Goal: Transaction & Acquisition: Purchase product/service

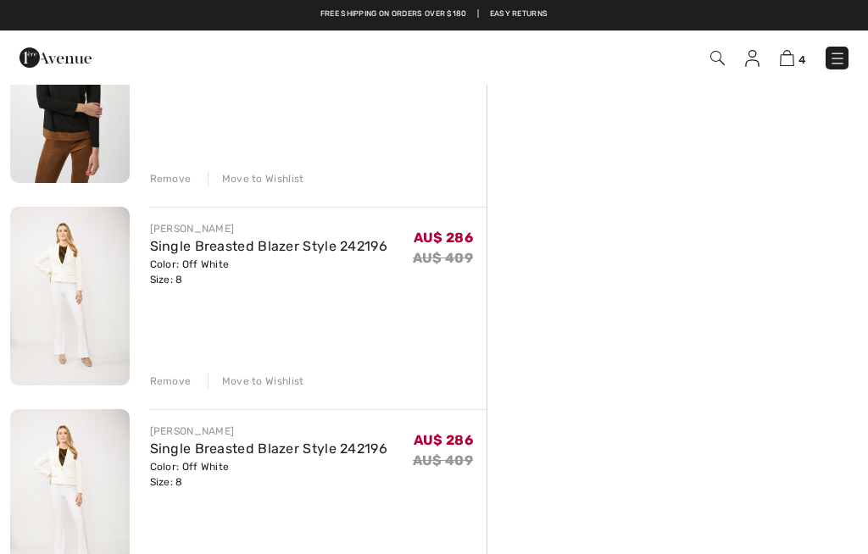
scroll to position [424, 0]
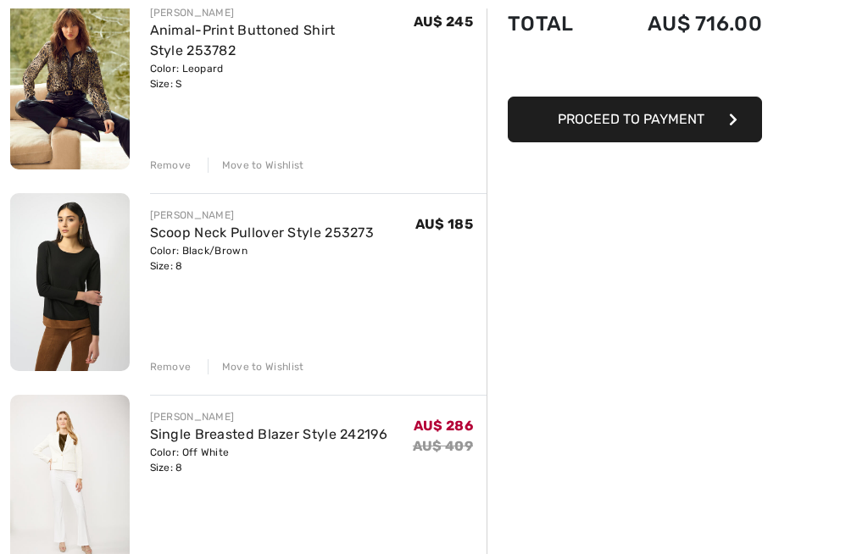
scroll to position [231, 0]
click at [104, 483] on img at bounding box center [70, 484] width 120 height 179
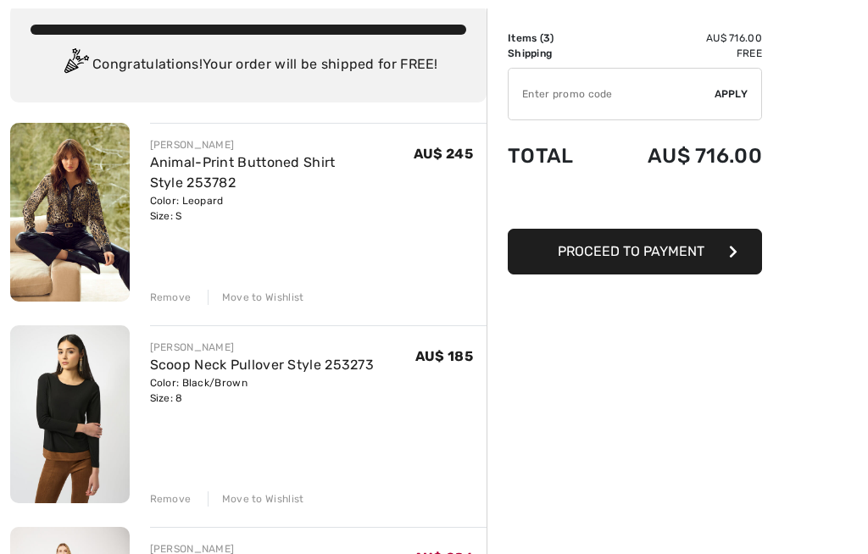
scroll to position [93, 0]
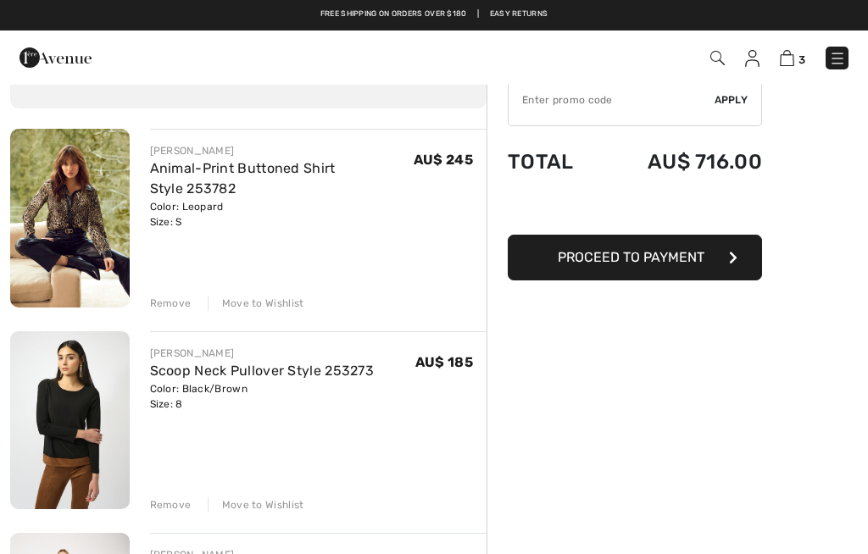
click at [59, 409] on img at bounding box center [70, 420] width 120 height 178
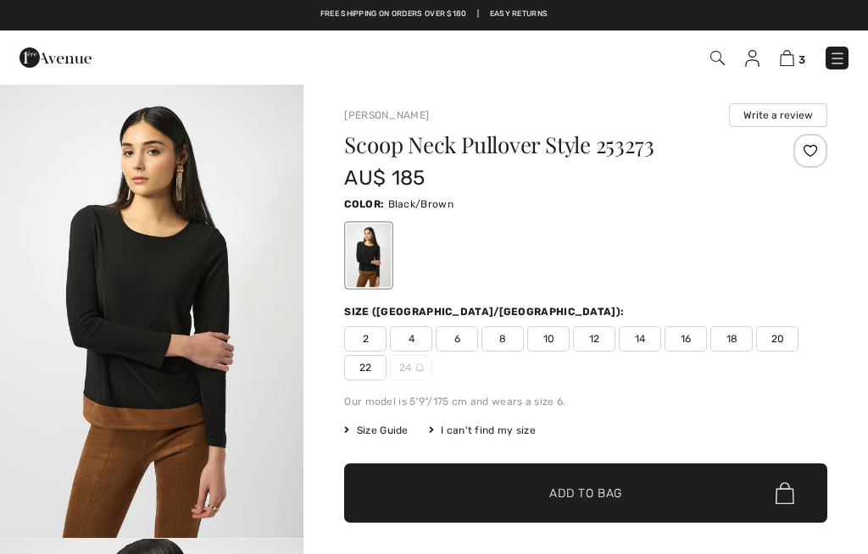
checkbox input "true"
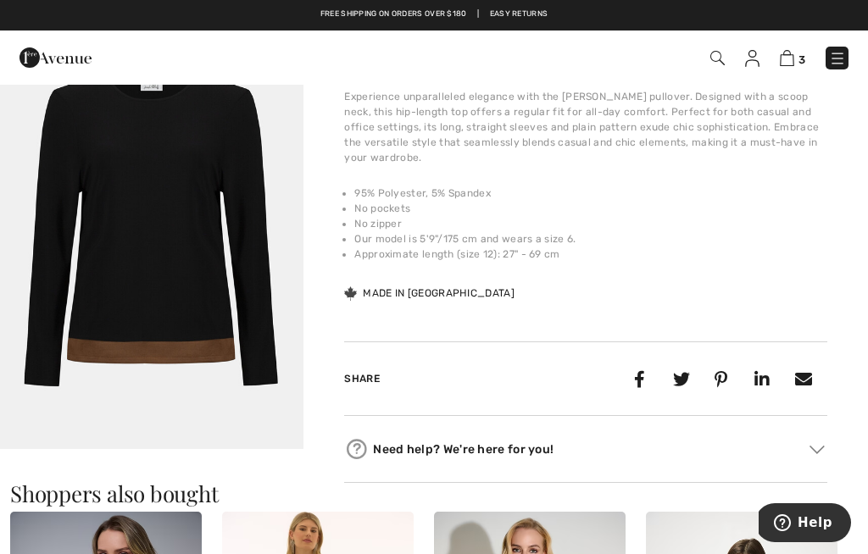
scroll to position [1900, 0]
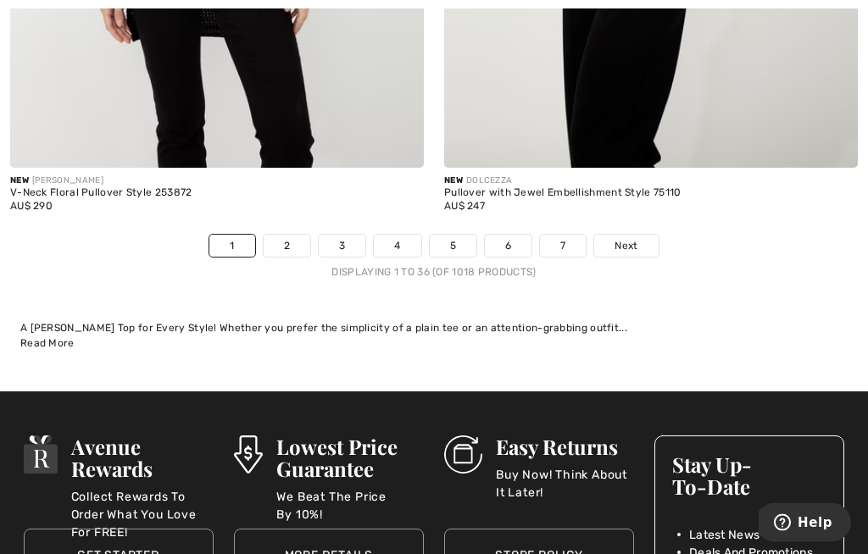
scroll to position [12777, 0]
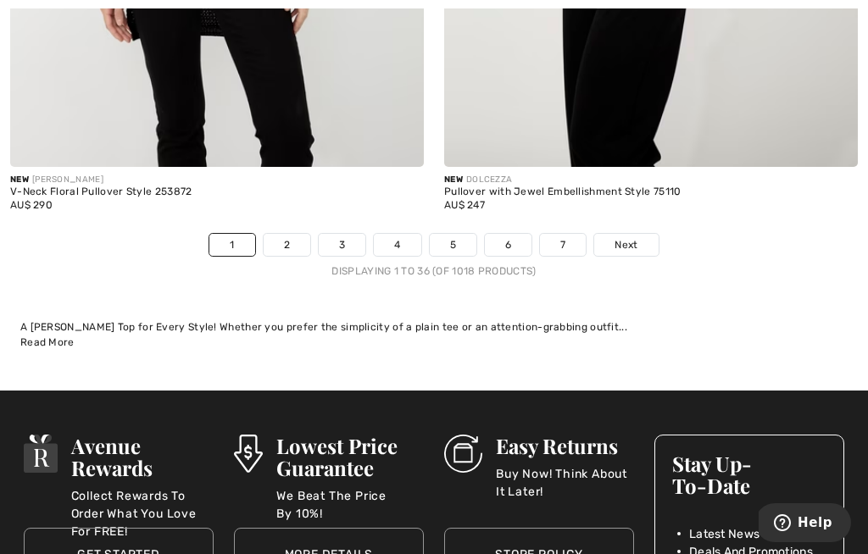
click at [302, 238] on link "2" at bounding box center [287, 245] width 47 height 22
click at [299, 234] on link "2" at bounding box center [287, 245] width 47 height 22
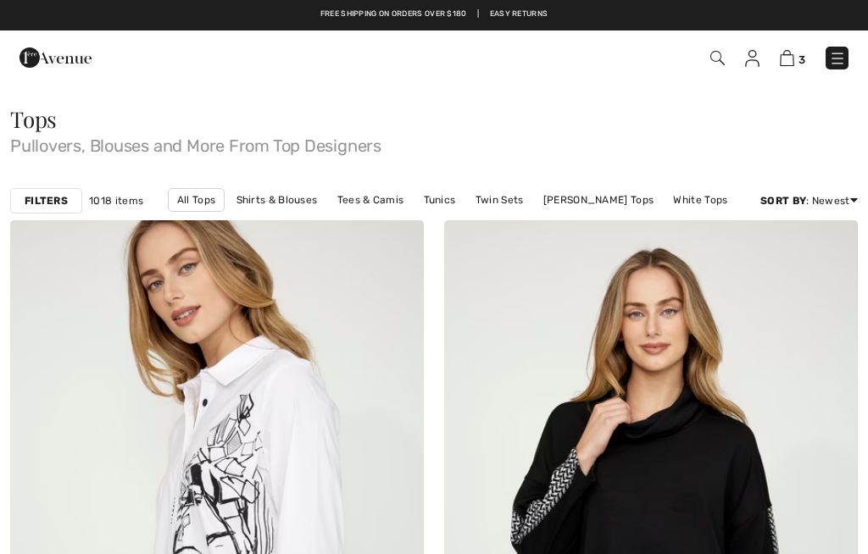
checkbox input "true"
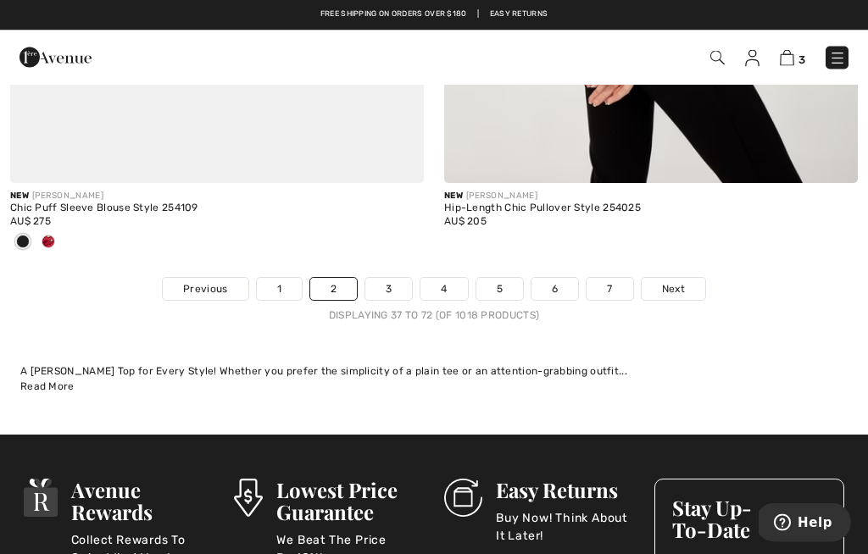
scroll to position [12731, 0]
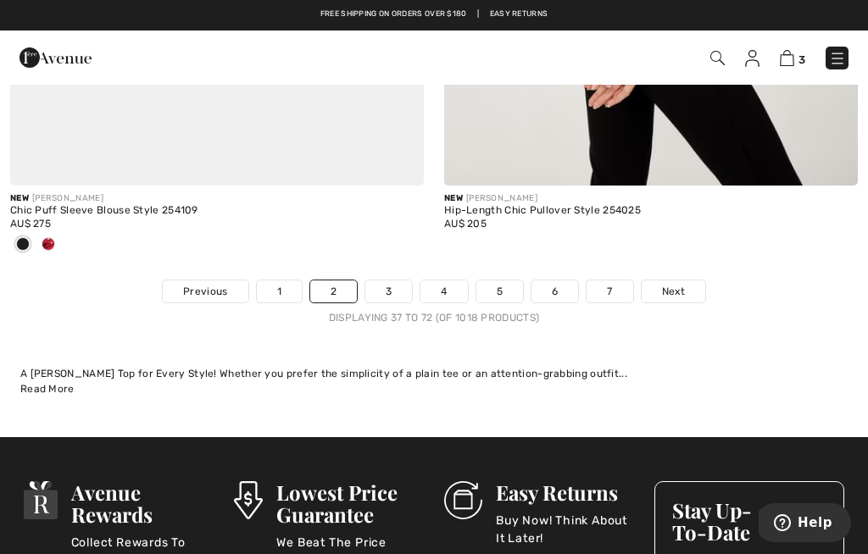
click at [396, 288] on link "3" at bounding box center [388, 292] width 47 height 22
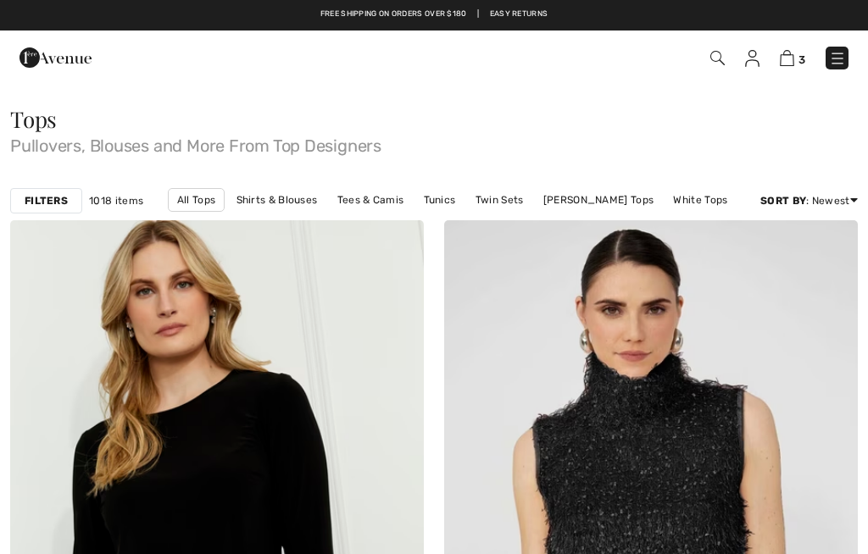
checkbox input "true"
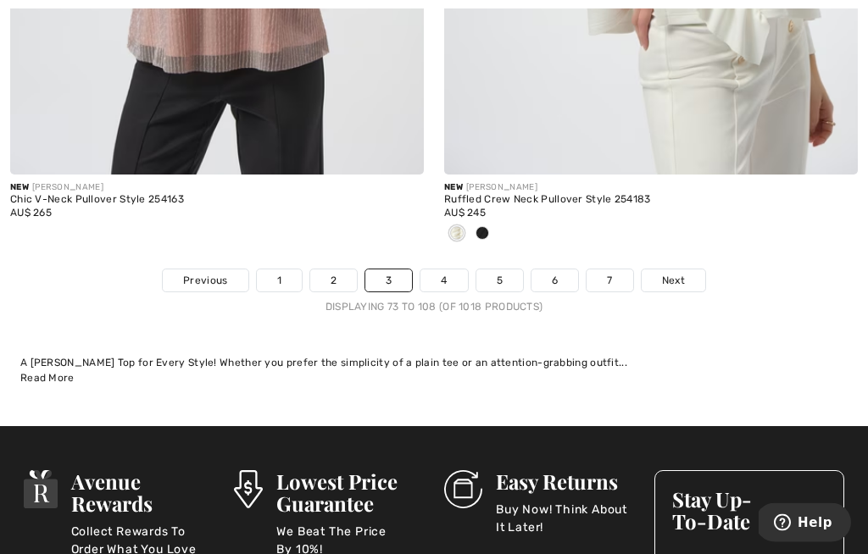
scroll to position [12910, 0]
click at [453, 271] on link "4" at bounding box center [443, 281] width 47 height 22
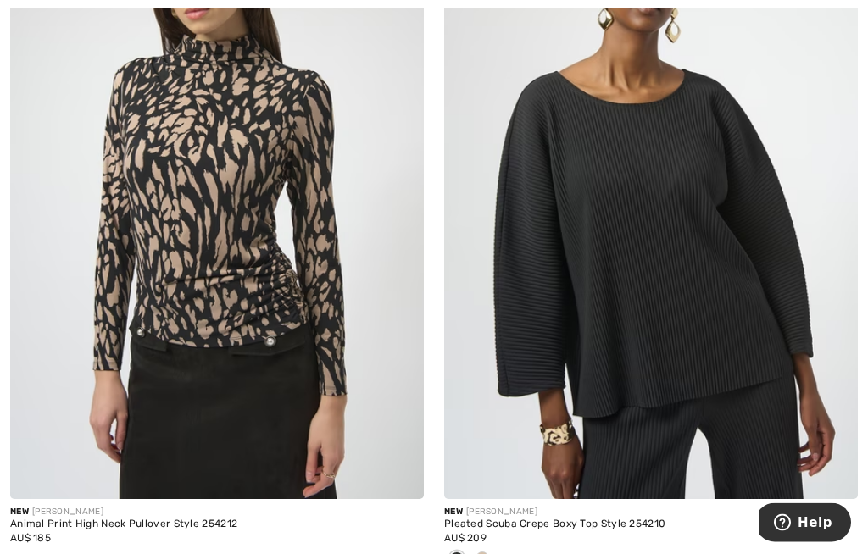
scroll to position [8269, 0]
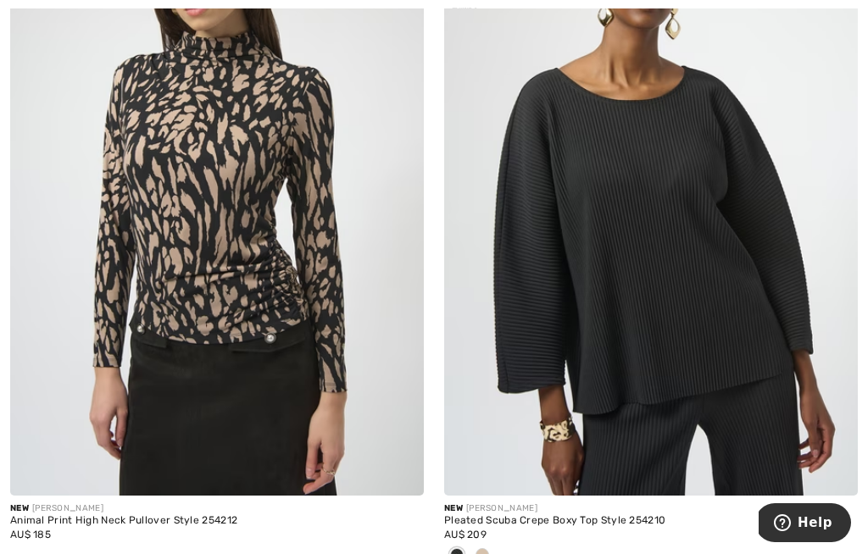
click at [285, 273] on img at bounding box center [217, 185] width 414 height 621
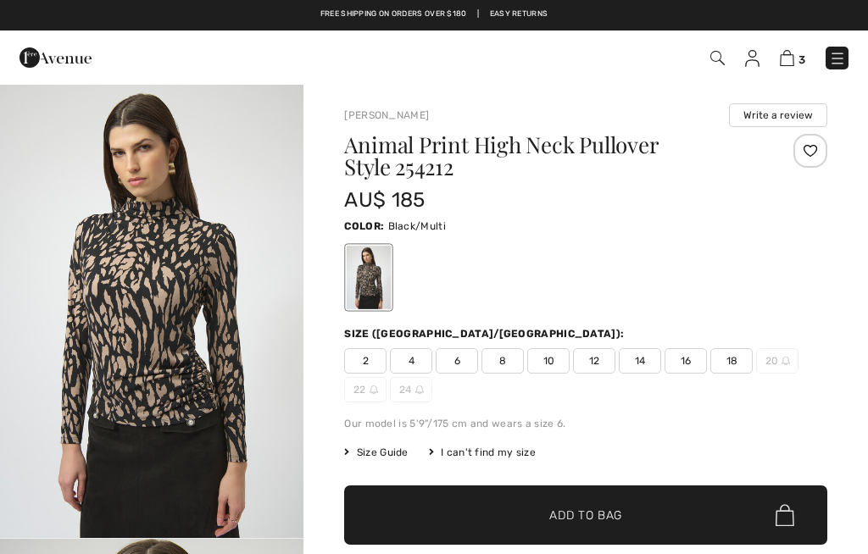
checkbox input "true"
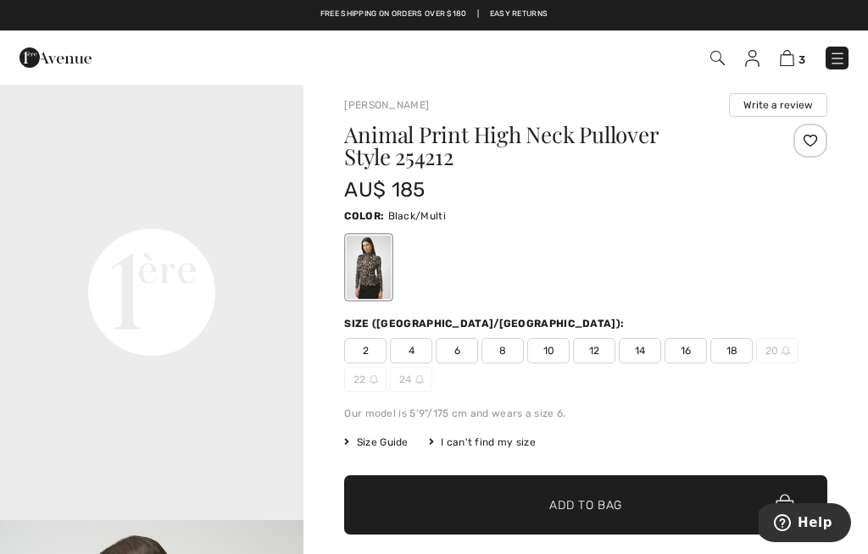
scroll to position [8, 0]
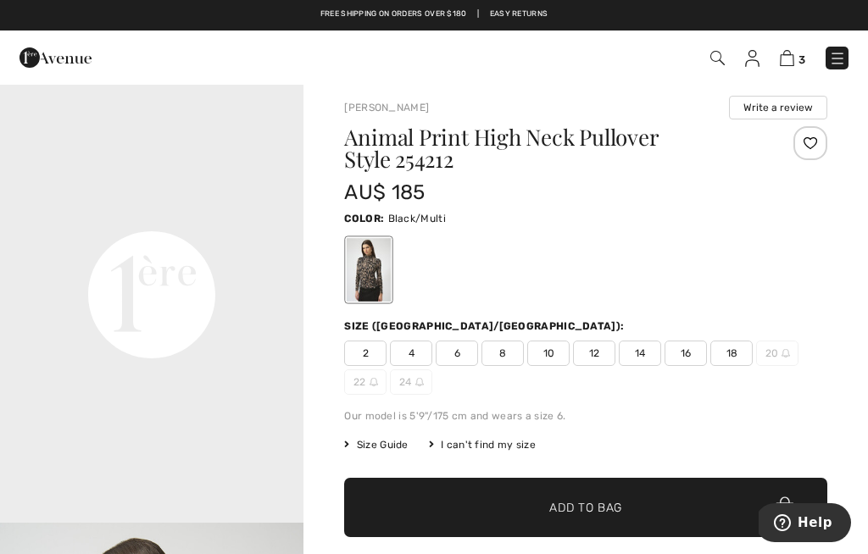
click at [512, 351] on span "8" at bounding box center [503, 353] width 42 height 25
click at [605, 509] on span "Add to Bag" at bounding box center [585, 508] width 73 height 18
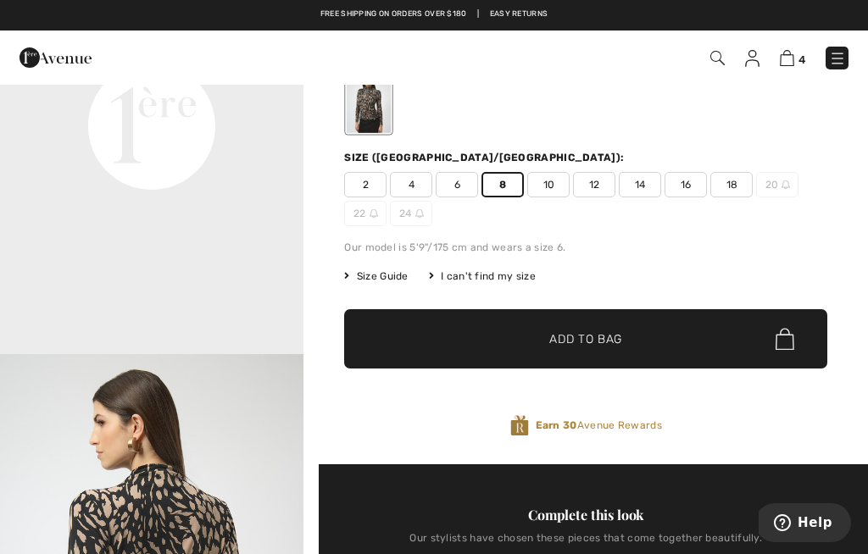
scroll to position [0, 0]
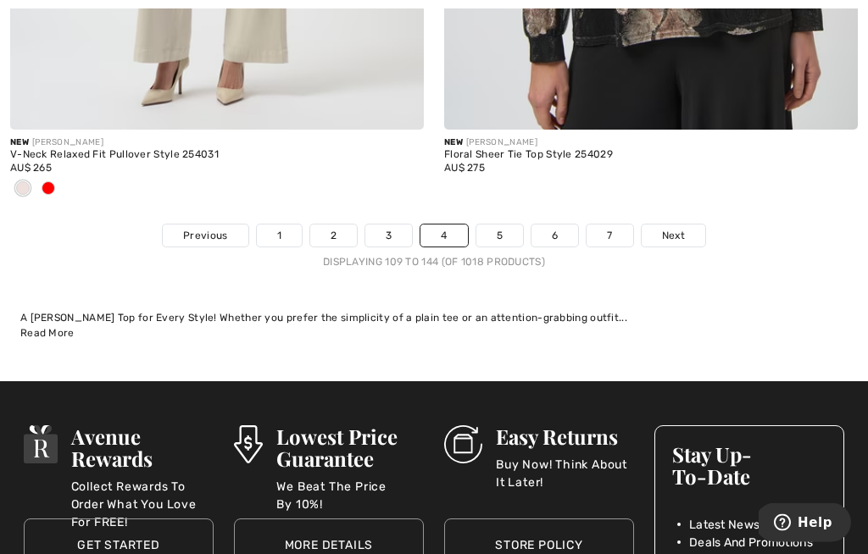
scroll to position [12955, 0]
click at [507, 226] on link "5" at bounding box center [499, 236] width 47 height 22
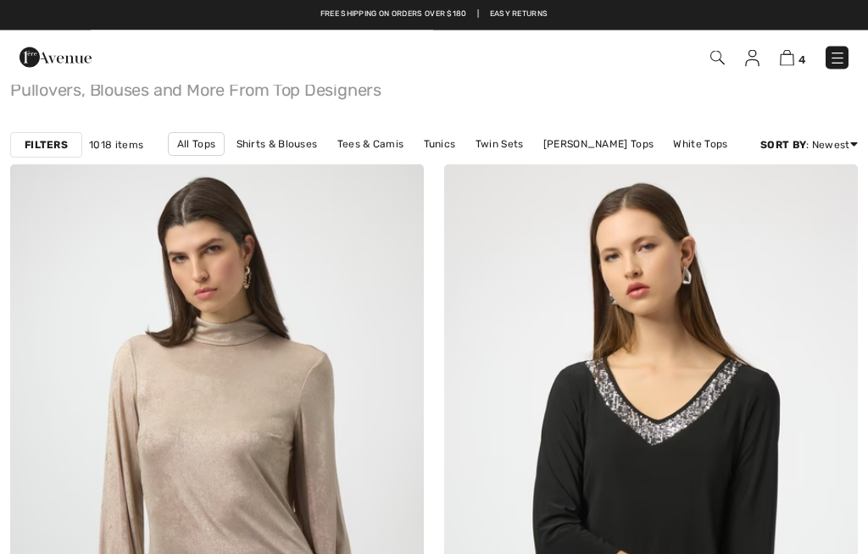
checkbox input "true"
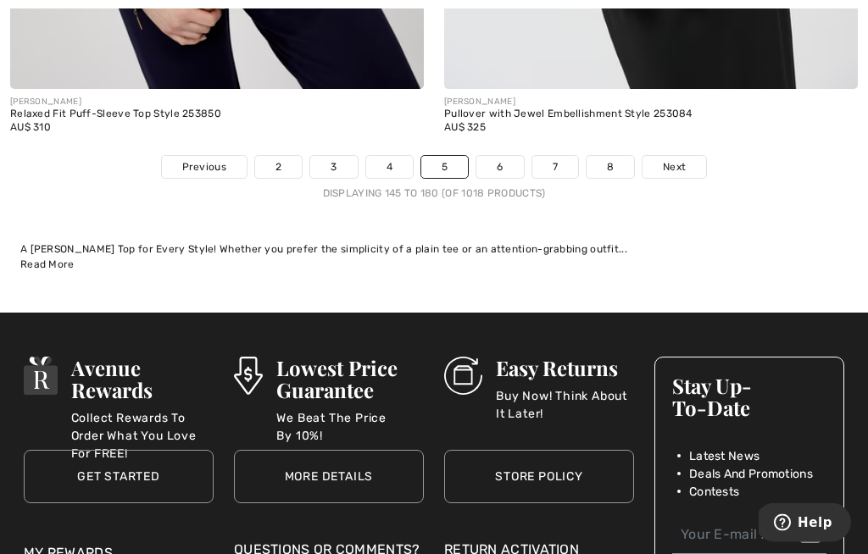
scroll to position [12794, 0]
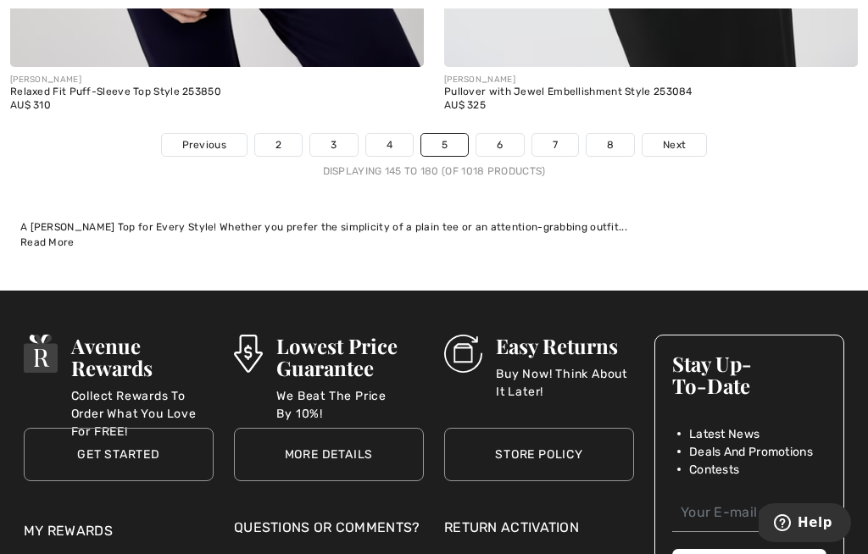
click at [503, 141] on link "6" at bounding box center [499, 145] width 47 height 22
click at [502, 134] on link "6" at bounding box center [499, 145] width 47 height 22
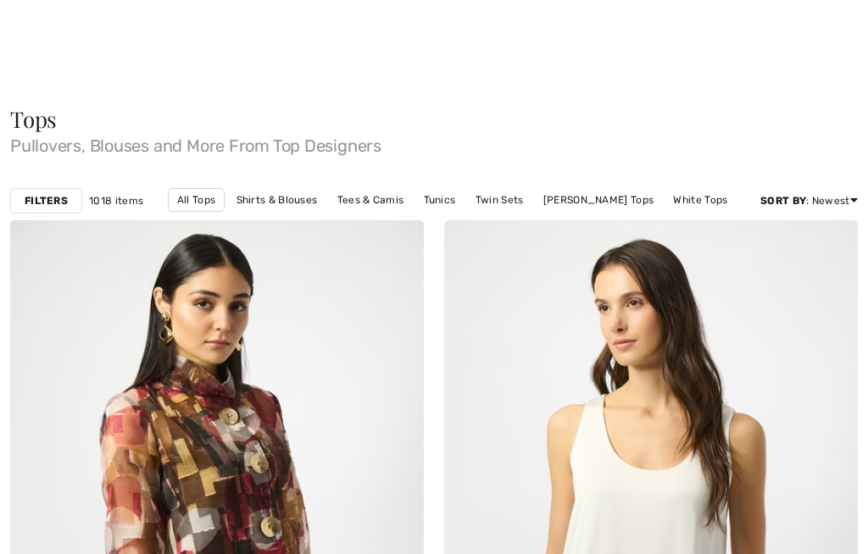
checkbox input "true"
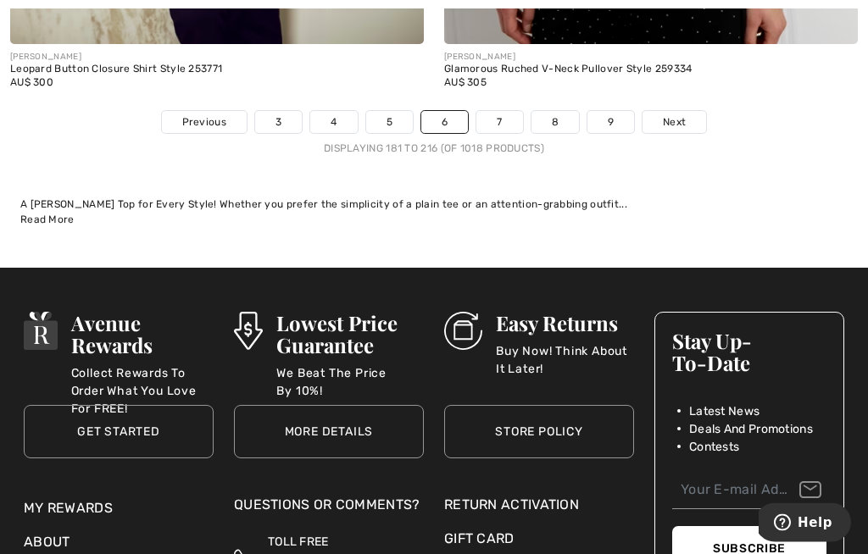
scroll to position [13068, 0]
click at [504, 111] on link "7" at bounding box center [499, 122] width 46 height 22
click at [500, 111] on link "7" at bounding box center [499, 122] width 46 height 22
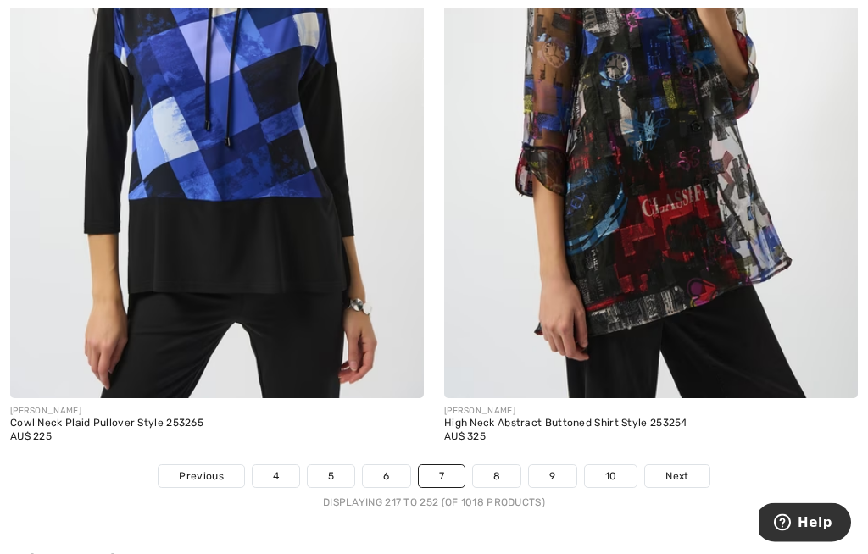
scroll to position [12576, 0]
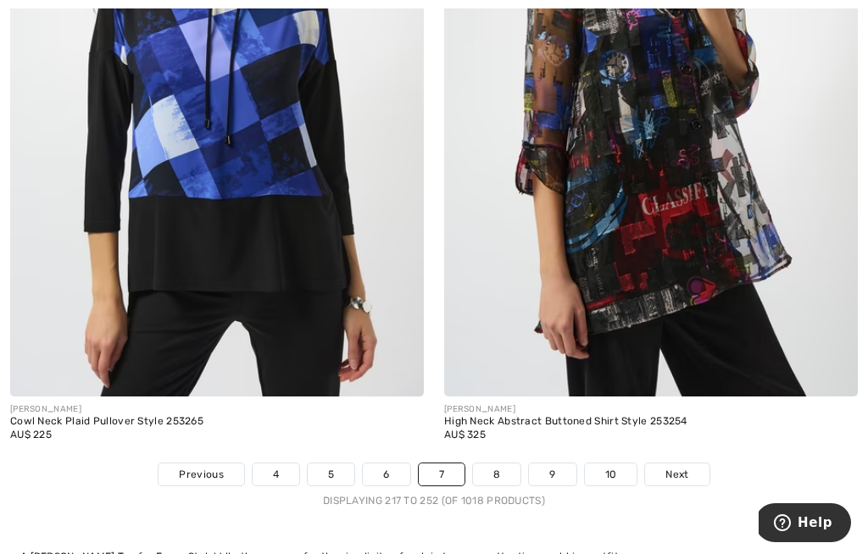
click at [505, 464] on link "8" at bounding box center [496, 475] width 47 height 22
click at [504, 464] on link "8" at bounding box center [496, 475] width 47 height 22
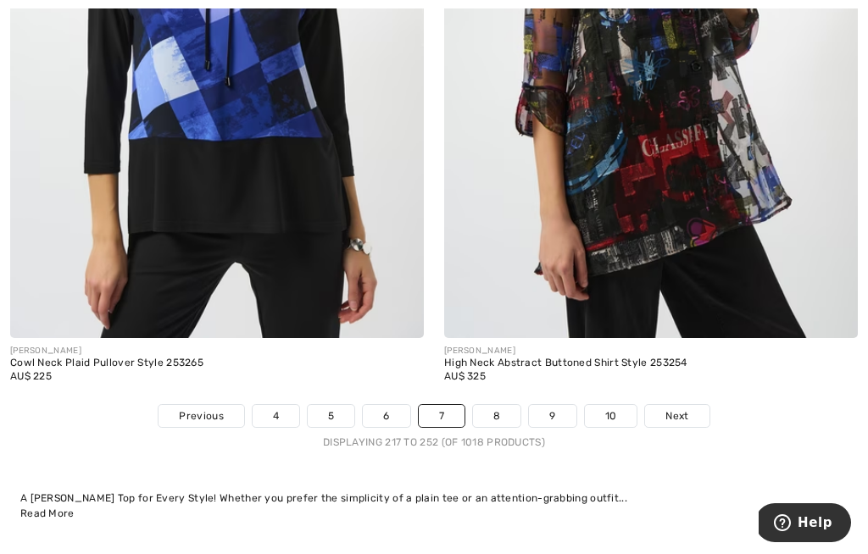
click at [506, 406] on link "8" at bounding box center [496, 416] width 47 height 22
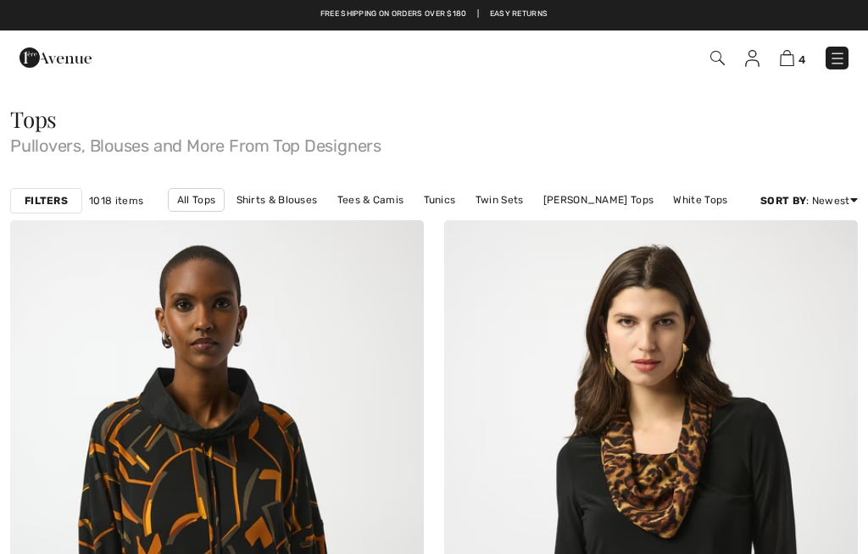
checkbox input "true"
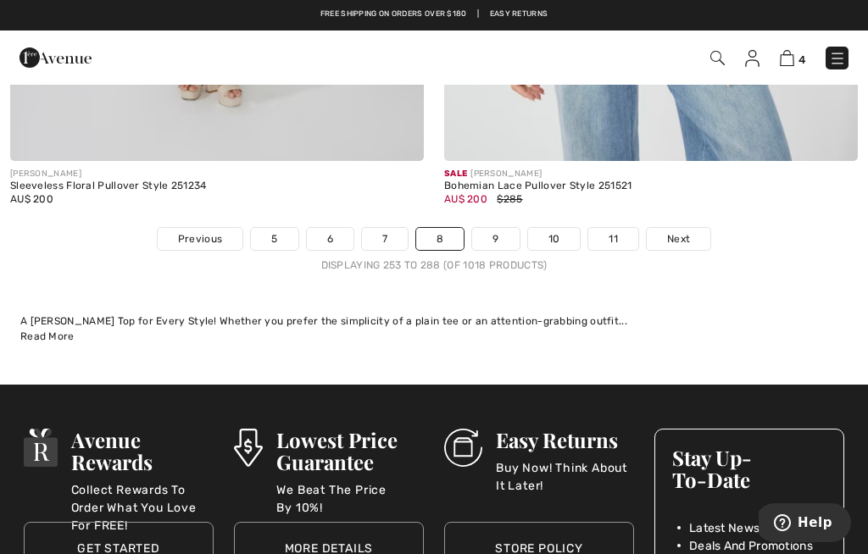
scroll to position [12728, 0]
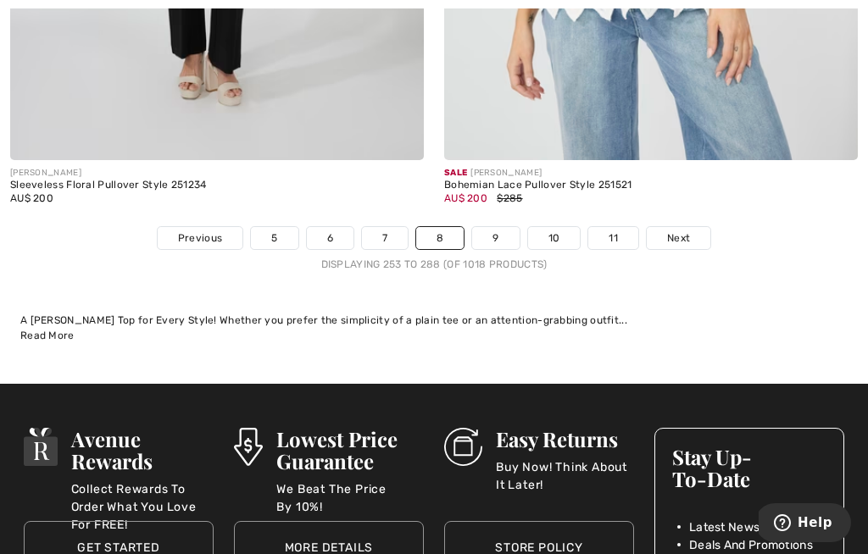
click at [502, 227] on link "9" at bounding box center [495, 238] width 47 height 22
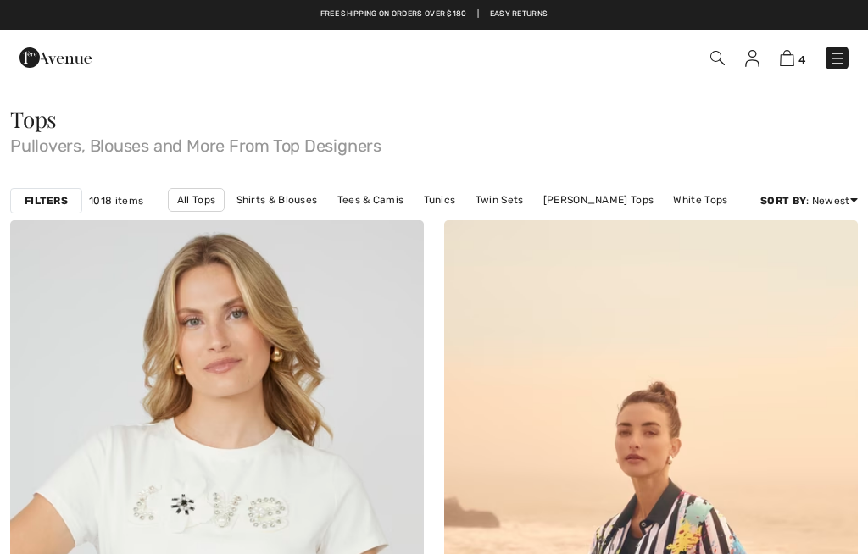
checkbox input "true"
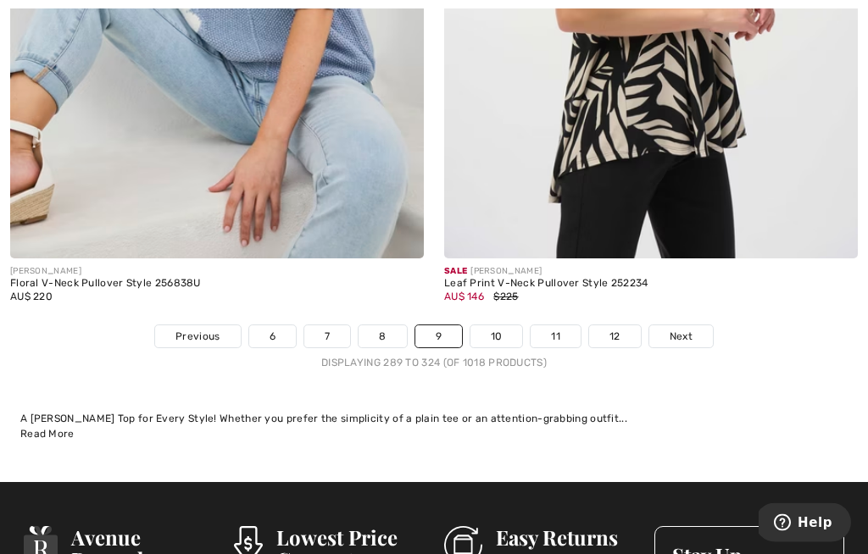
scroll to position [12688, 0]
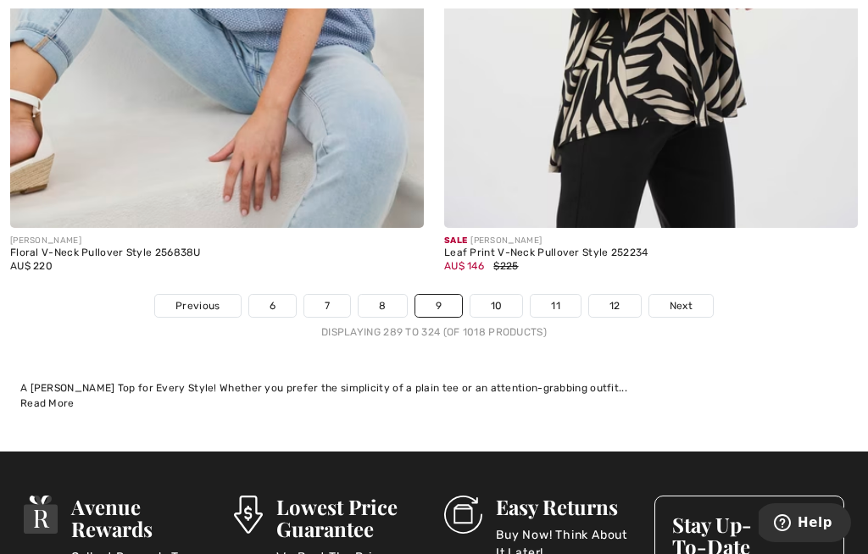
click at [502, 295] on link "10" at bounding box center [497, 306] width 53 height 22
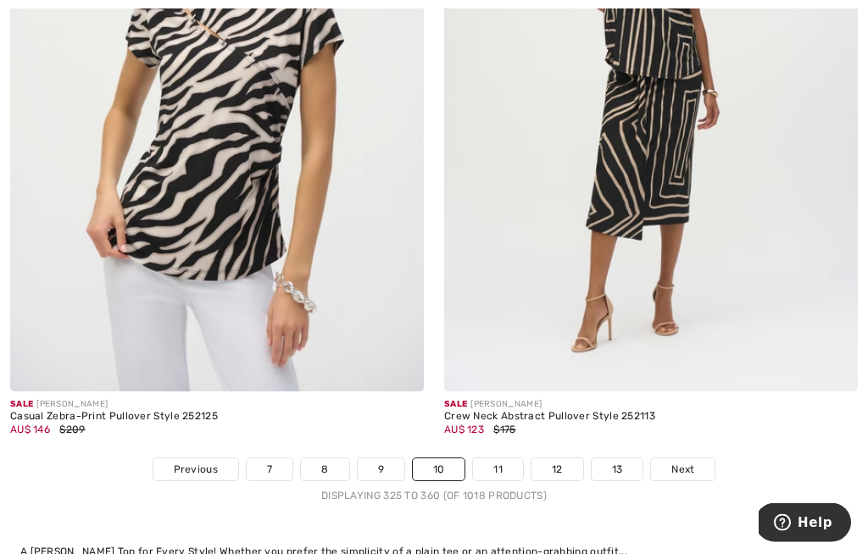
scroll to position [12665, 0]
click at [505, 458] on link "11" at bounding box center [498, 469] width 50 height 22
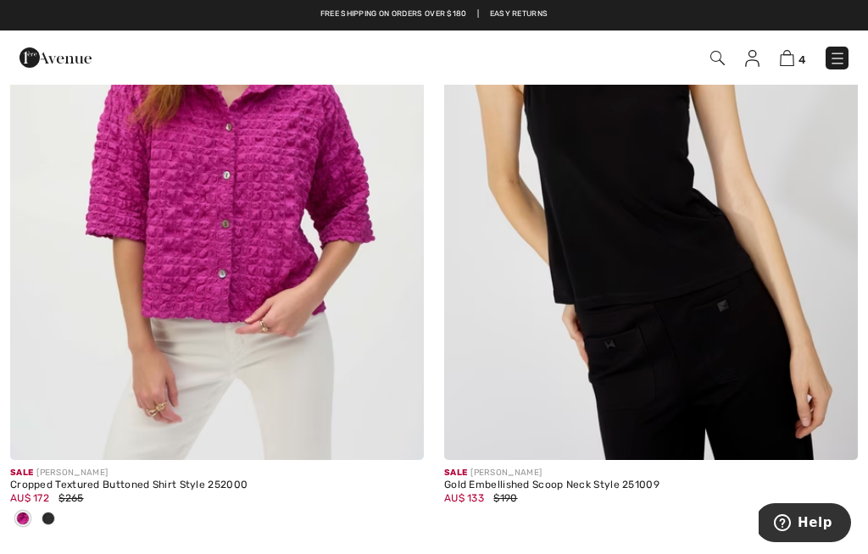
scroll to position [1769, 0]
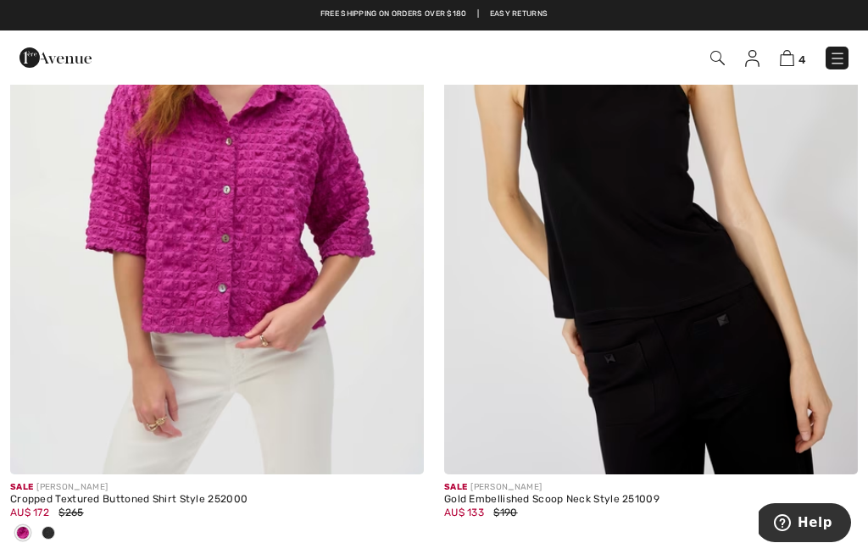
click at [152, 497] on div "Cropped Textured Buttoned Shirt Style 252000" at bounding box center [217, 500] width 414 height 12
click at [282, 265] on img at bounding box center [217, 164] width 414 height 621
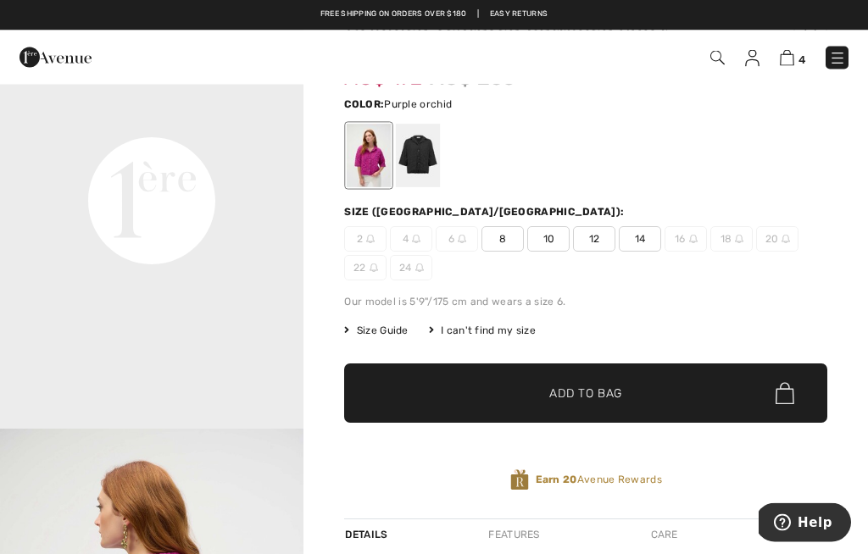
scroll to position [910, 0]
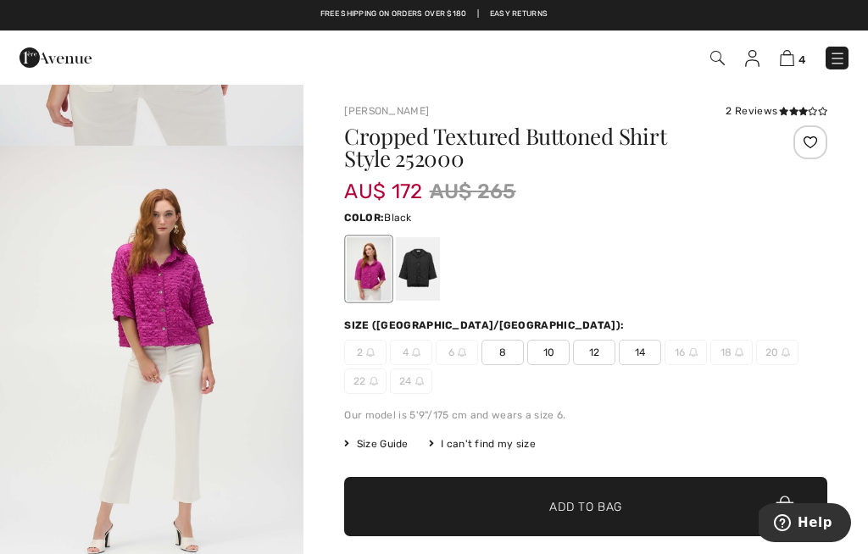
click at [435, 274] on div at bounding box center [418, 269] width 44 height 64
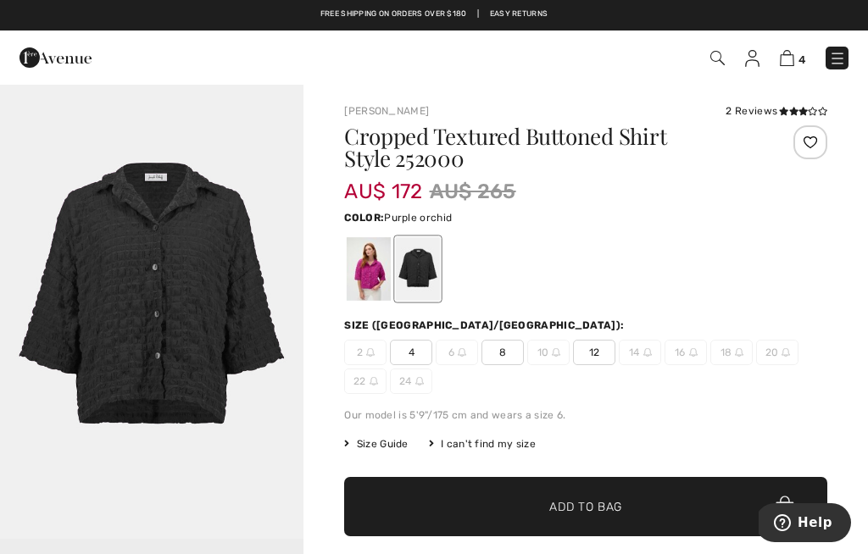
click at [381, 265] on div at bounding box center [369, 269] width 44 height 64
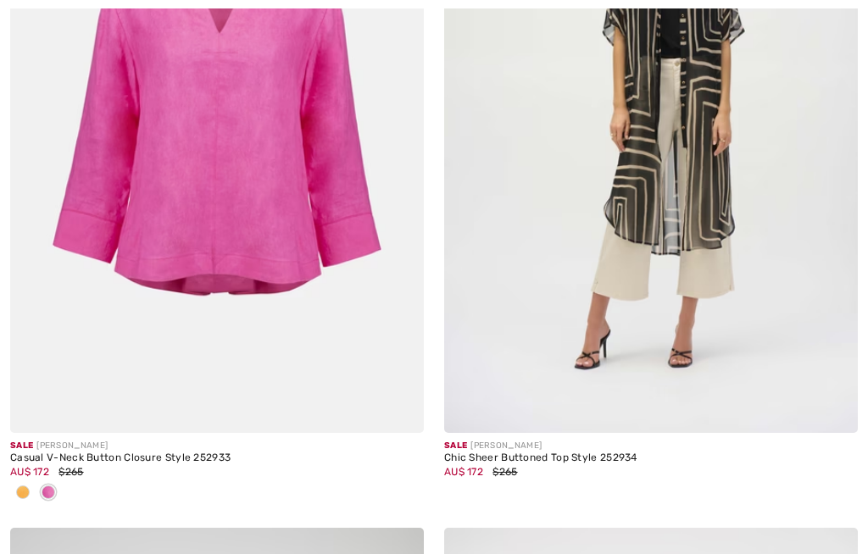
checkbox input "true"
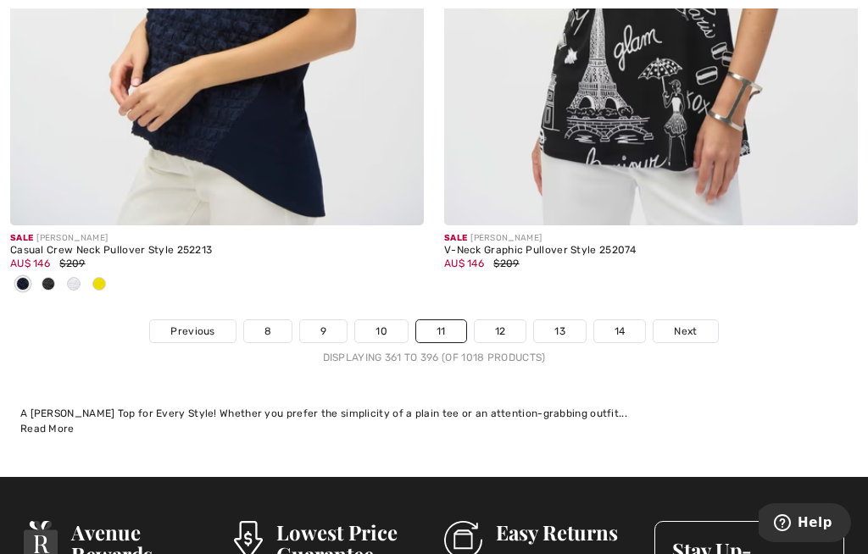
scroll to position [12923, 0]
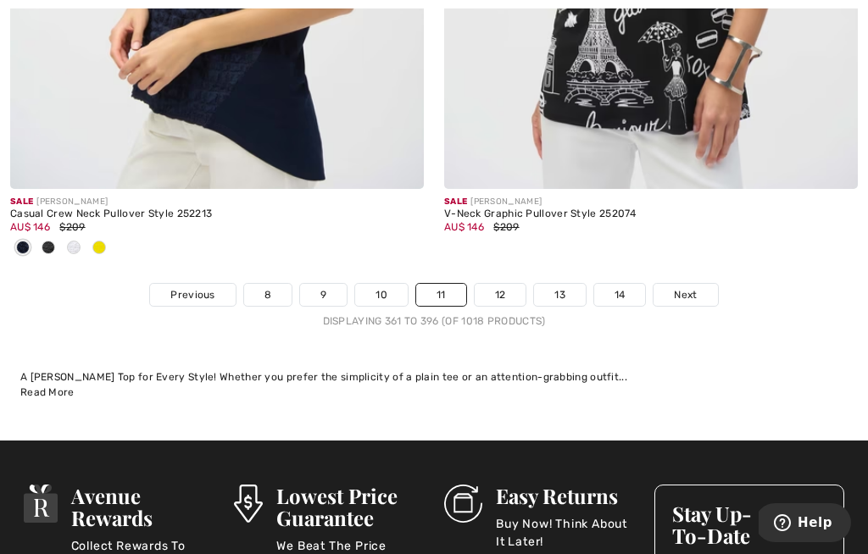
click at [505, 284] on link "12" at bounding box center [501, 295] width 52 height 22
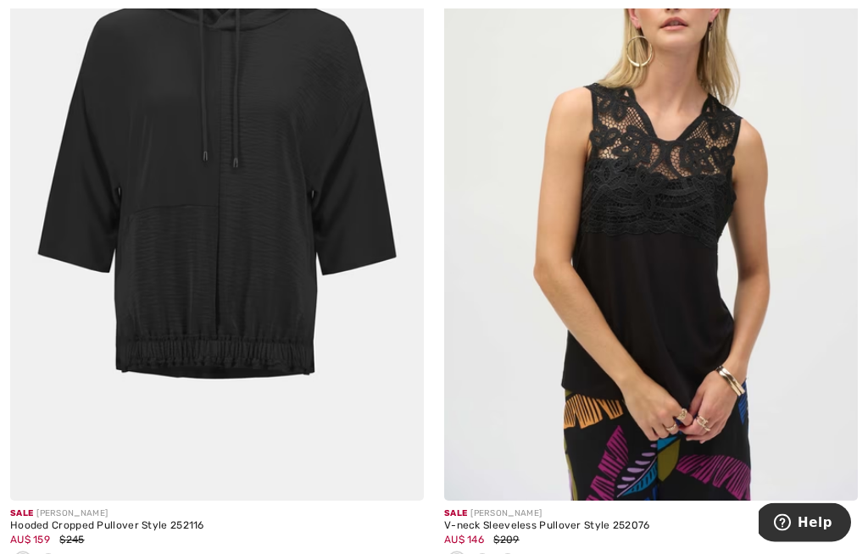
scroll to position [6750, 0]
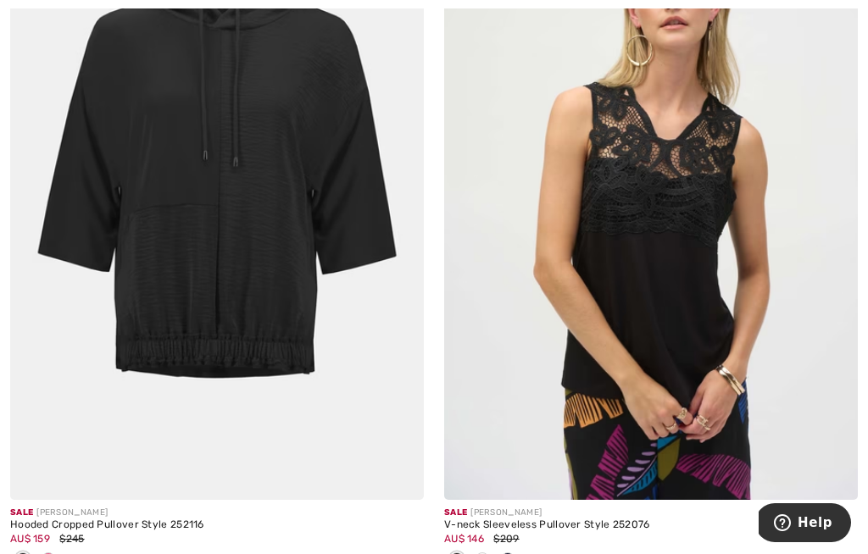
click at [313, 263] on img at bounding box center [217, 190] width 414 height 621
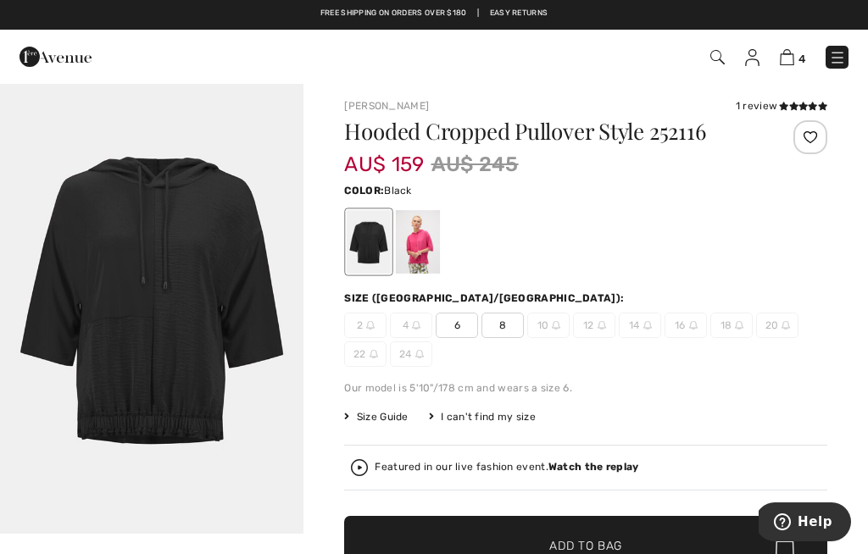
scroll to position [50, 0]
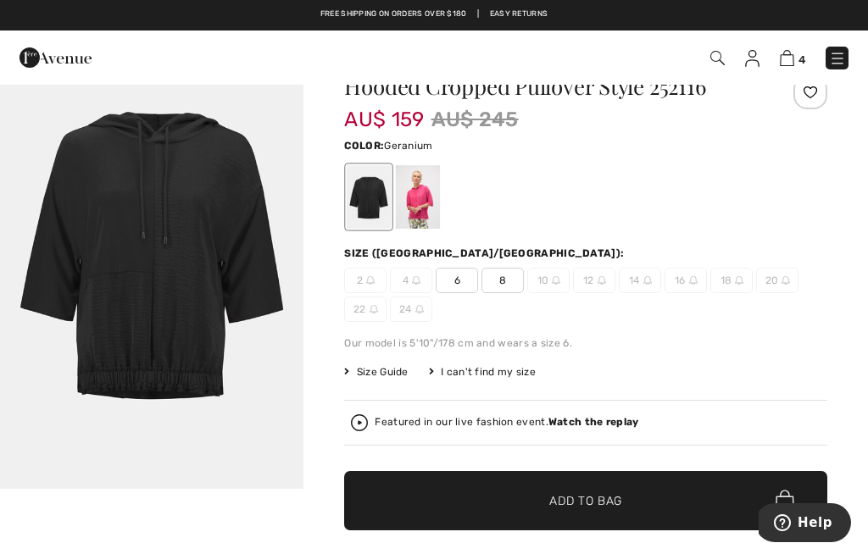
click at [426, 192] on div at bounding box center [418, 197] width 44 height 64
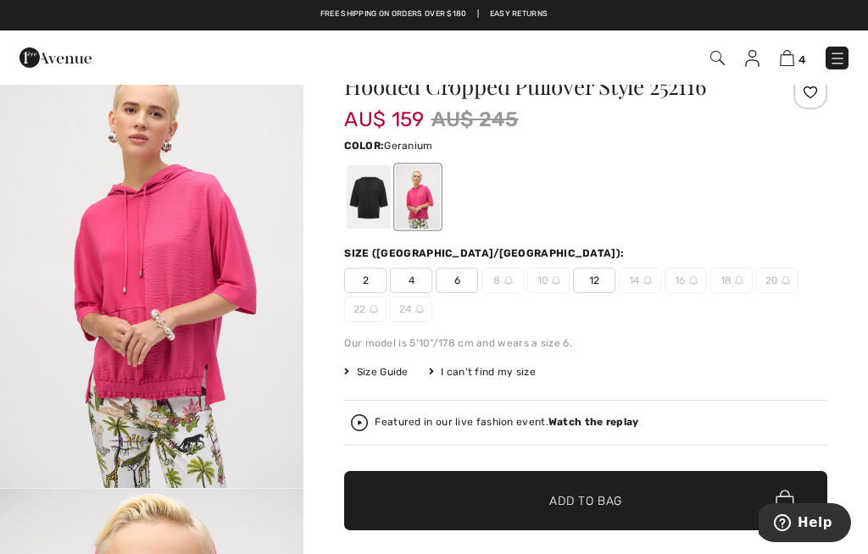
click at [286, 382] on img "1 / 5" at bounding box center [151, 260] width 303 height 455
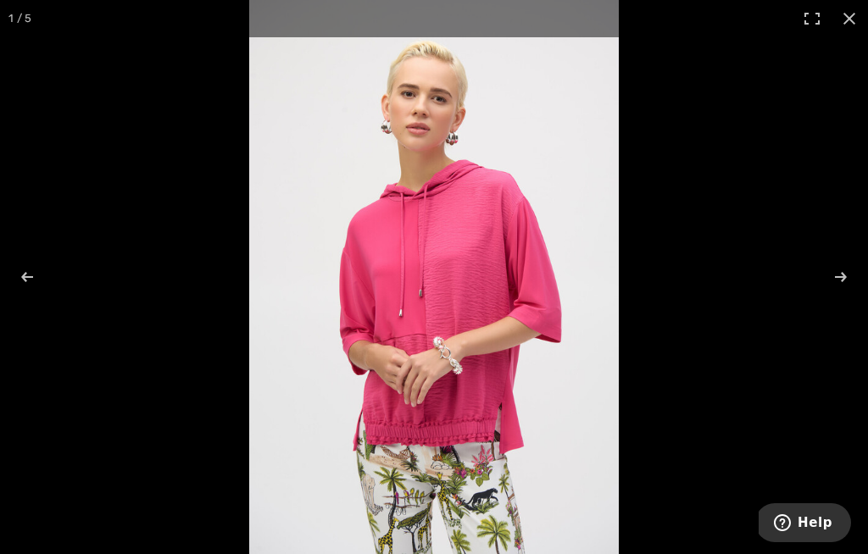
scroll to position [148, 0]
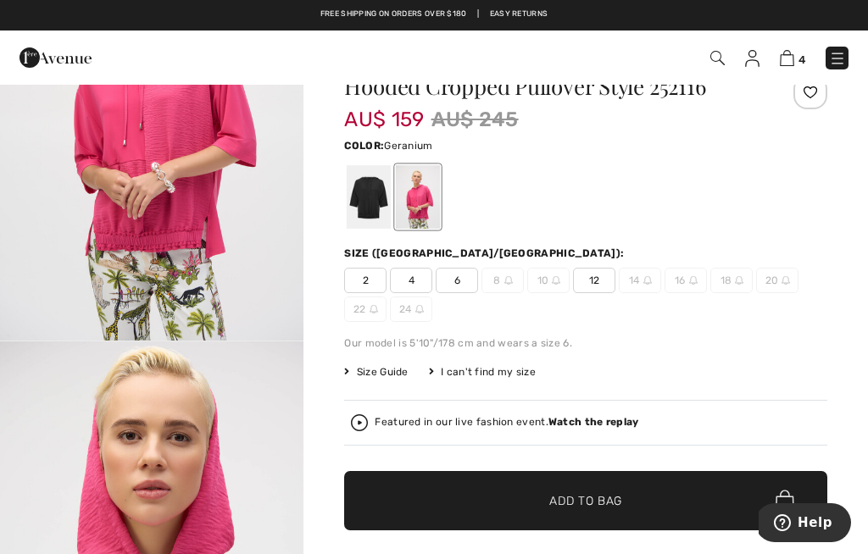
click at [507, 283] on img at bounding box center [508, 280] width 8 height 8
click at [384, 207] on div at bounding box center [369, 197] width 44 height 64
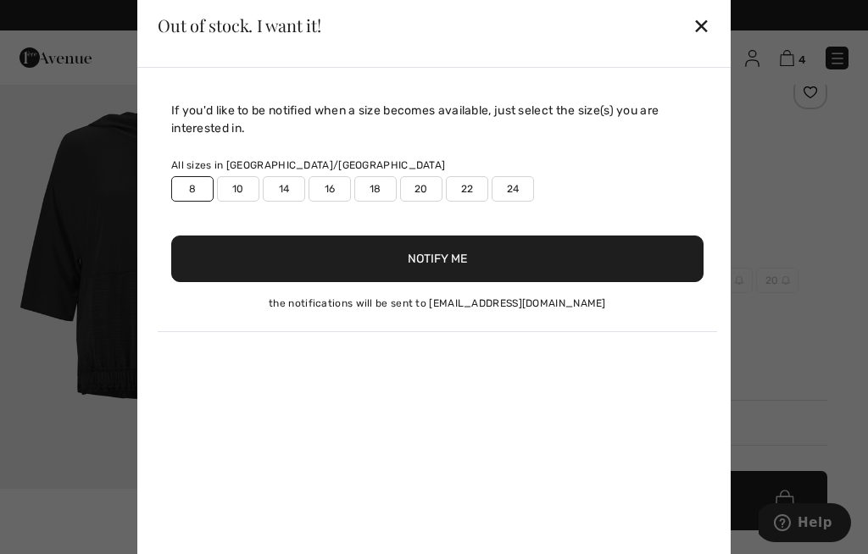
click at [709, 27] on div "✕" at bounding box center [702, 26] width 18 height 36
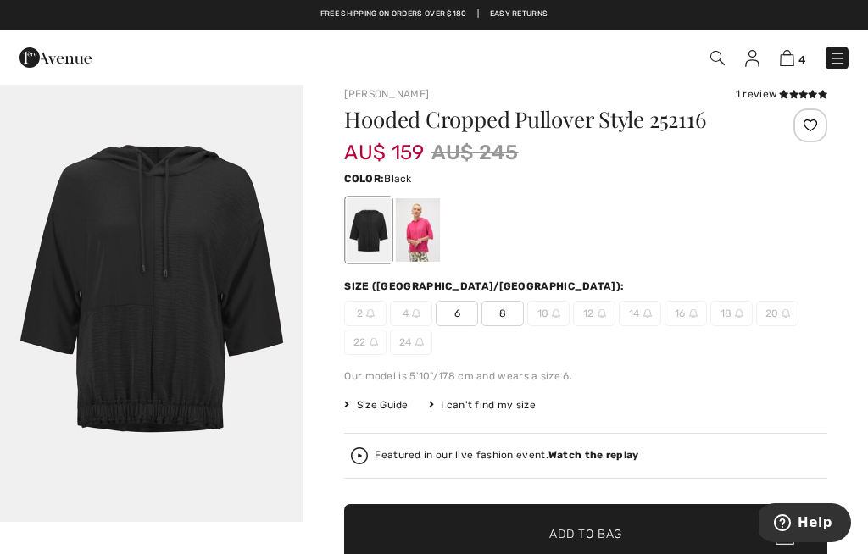
scroll to position [10, 0]
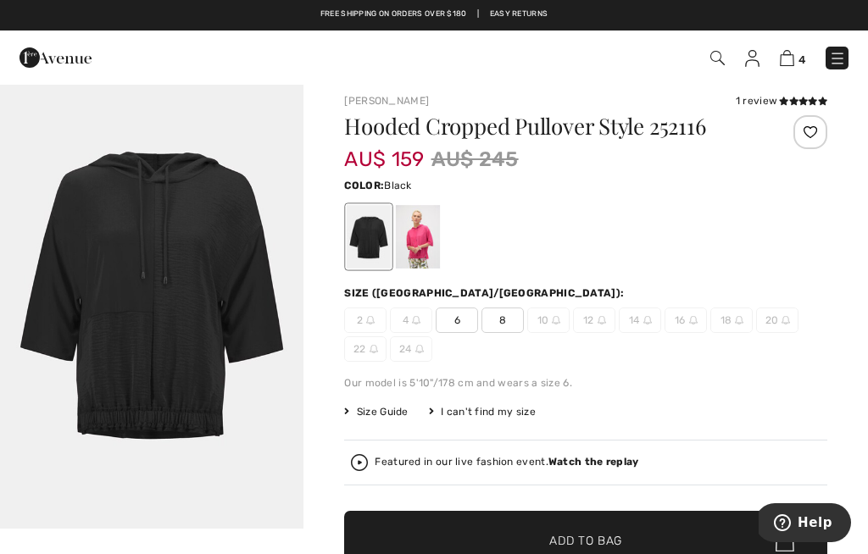
click at [206, 295] on img "1 / 1" at bounding box center [151, 301] width 303 height 456
click at [434, 238] on div at bounding box center [418, 237] width 44 height 64
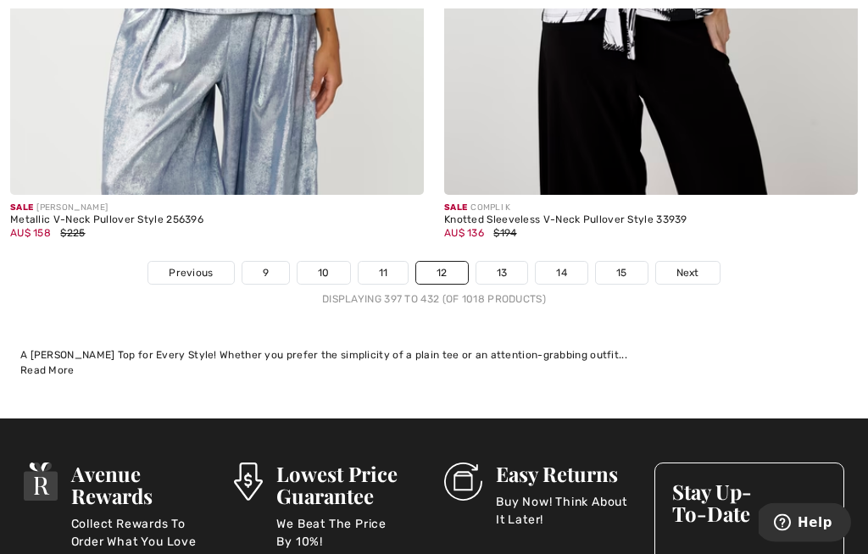
scroll to position [12861, 0]
click at [509, 262] on link "13" at bounding box center [502, 273] width 52 height 22
click at [516, 262] on link "13" at bounding box center [502, 273] width 52 height 22
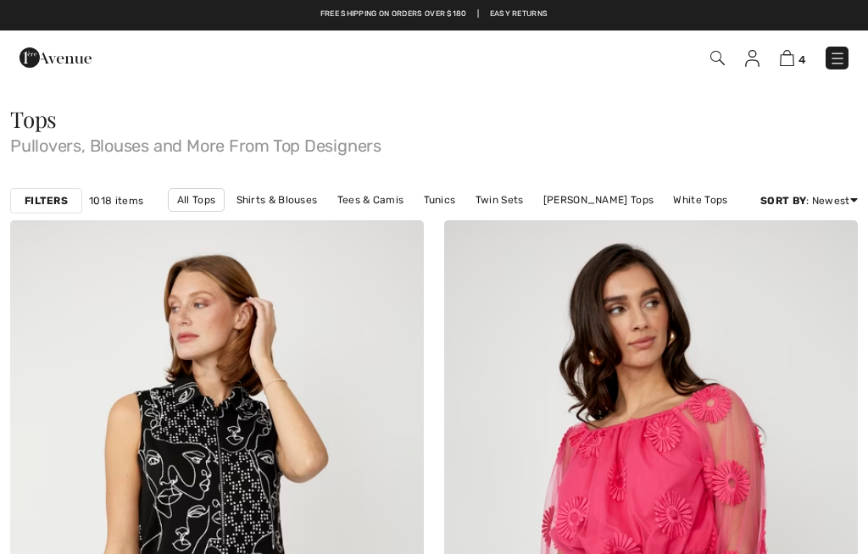
checkbox input "true"
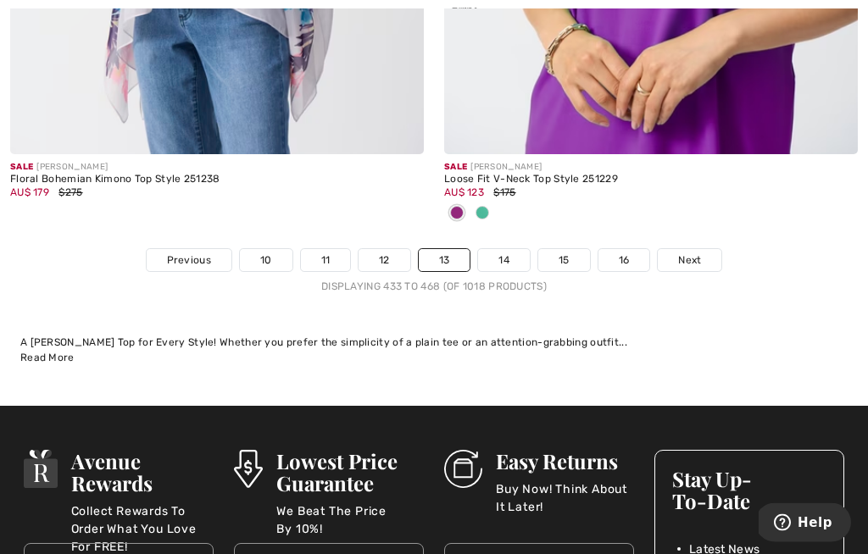
scroll to position [12846, 0]
click at [510, 249] on link "14" at bounding box center [504, 260] width 52 height 22
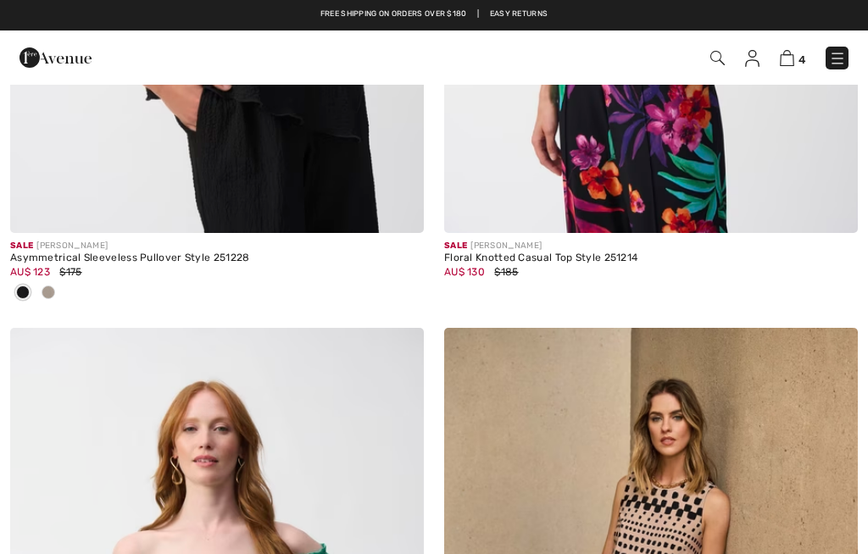
checkbox input "true"
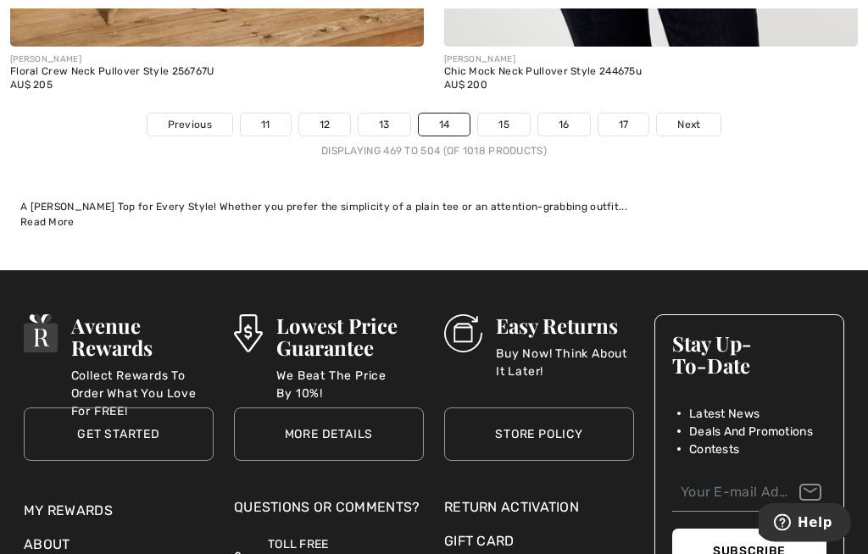
scroll to position [12982, 0]
click at [512, 114] on link "15" at bounding box center [504, 125] width 52 height 22
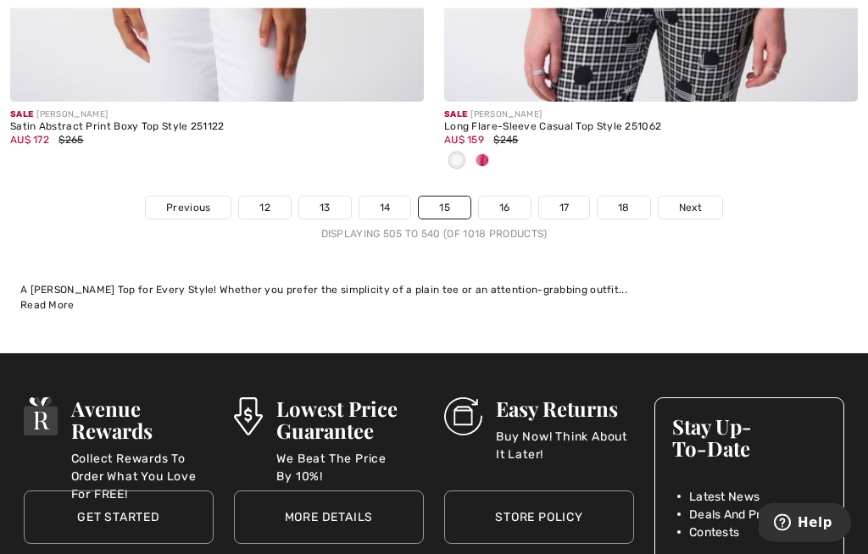
scroll to position [13094, 0]
click at [511, 197] on link "16" at bounding box center [505, 208] width 52 height 22
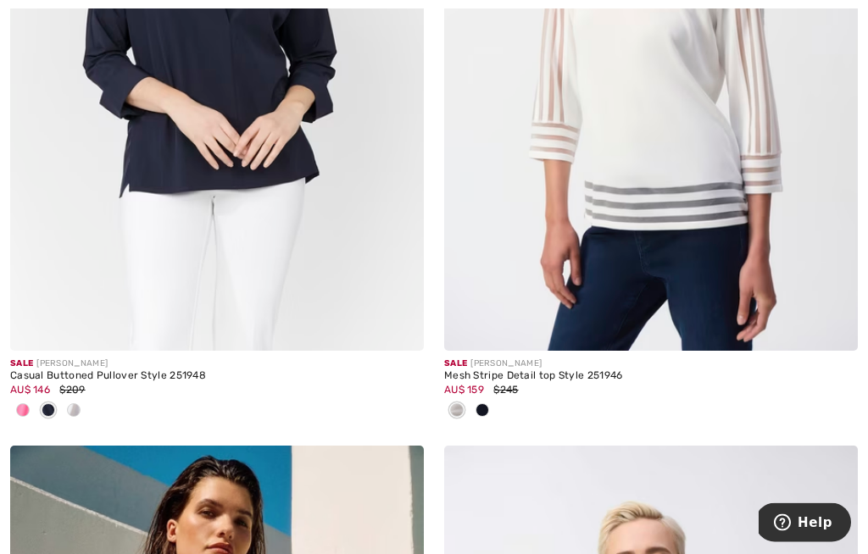
scroll to position [1206, 0]
click at [556, 382] on div "AU$ 159 $245" at bounding box center [651, 389] width 414 height 15
click at [694, 276] on img at bounding box center [651, 40] width 414 height 621
click at [533, 382] on div "AU$ 159 $245" at bounding box center [651, 389] width 414 height 15
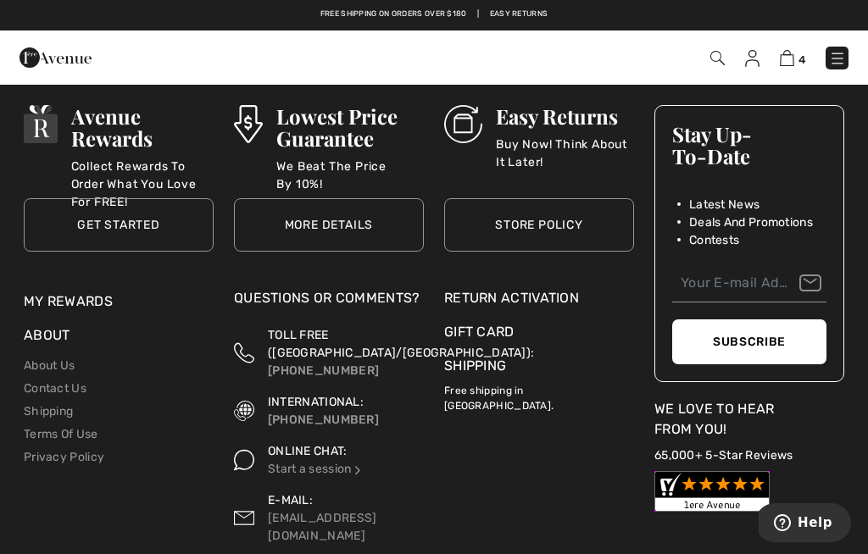
scroll to position [13042, 0]
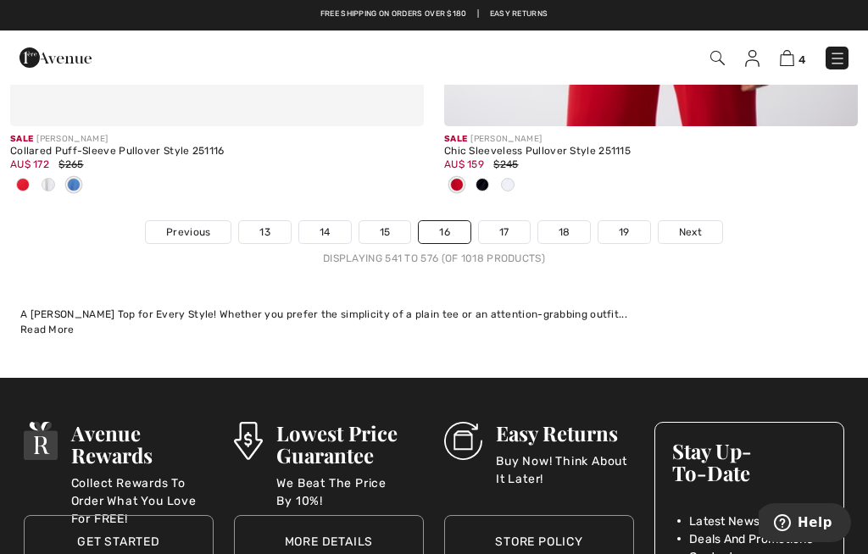
click at [519, 221] on link "17" at bounding box center [504, 232] width 51 height 22
click at [504, 230] on link "17" at bounding box center [504, 232] width 51 height 22
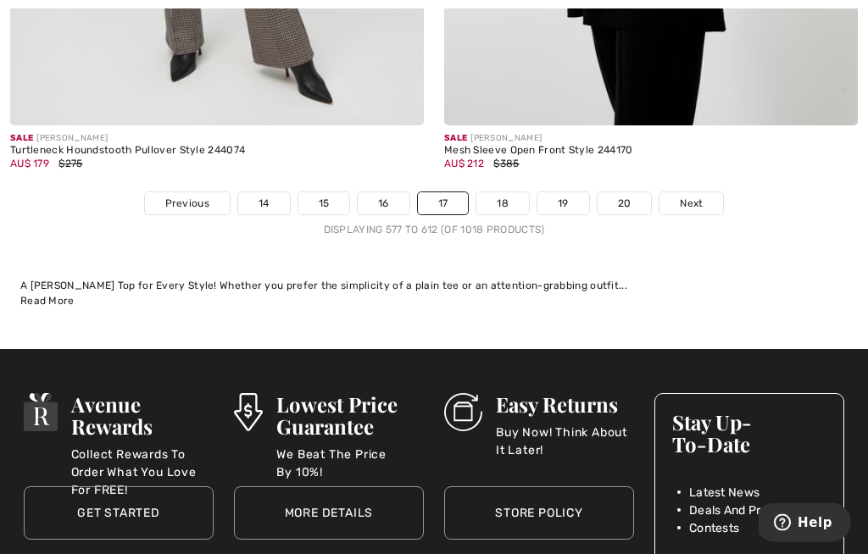
scroll to position [12904, 0]
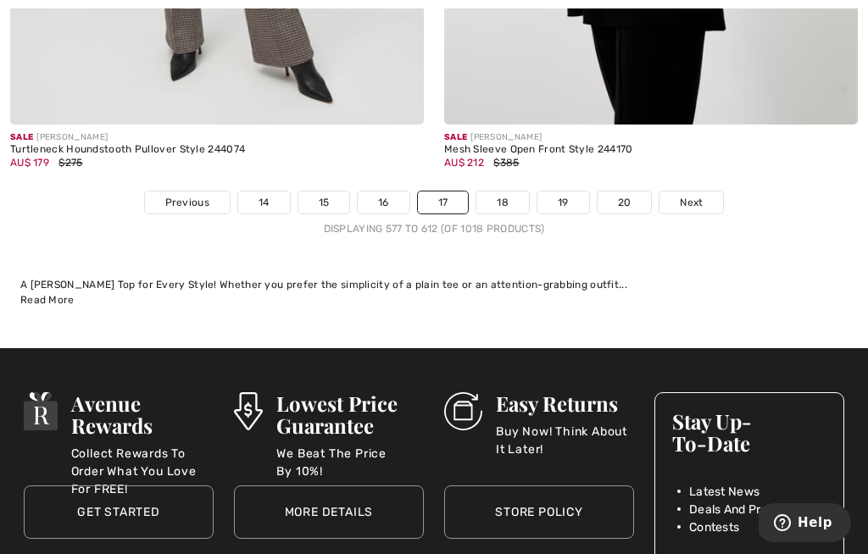
click at [635, 192] on link "20" at bounding box center [625, 203] width 54 height 22
click at [632, 192] on link "20" at bounding box center [625, 203] width 54 height 22
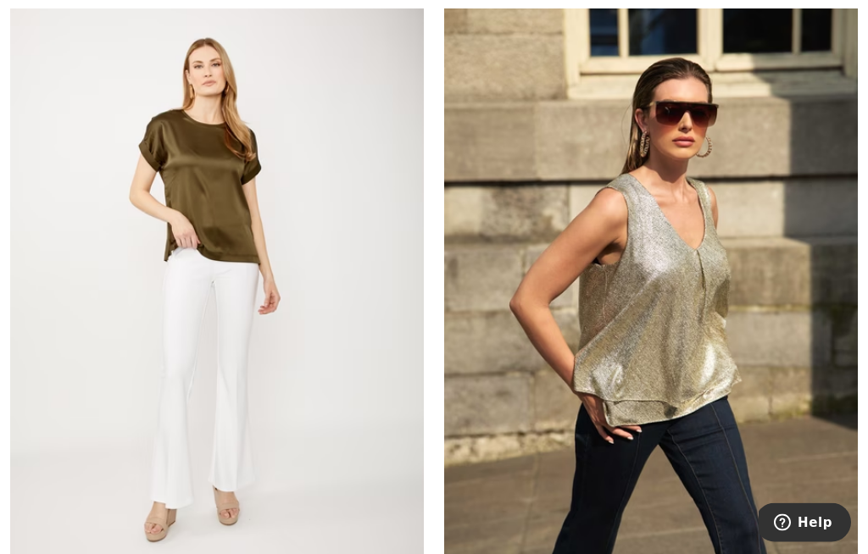
scroll to position [4576, 0]
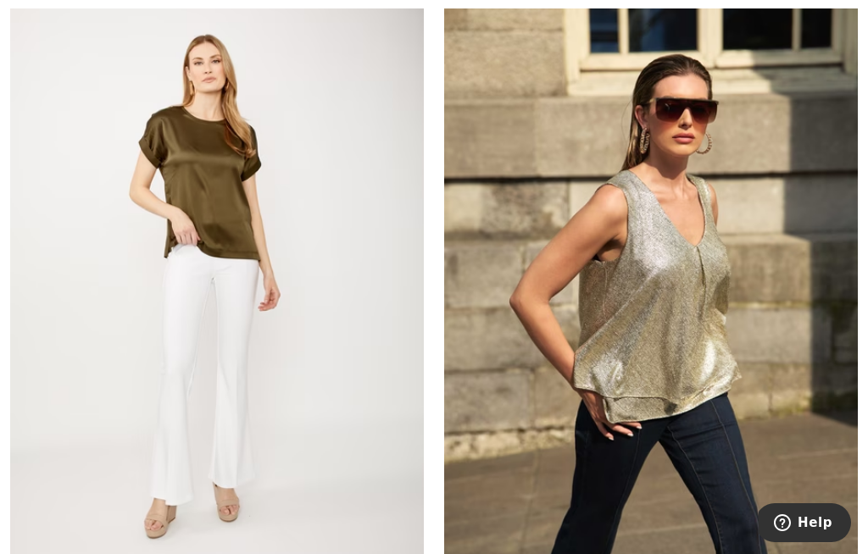
click at [287, 442] on img at bounding box center [217, 274] width 414 height 621
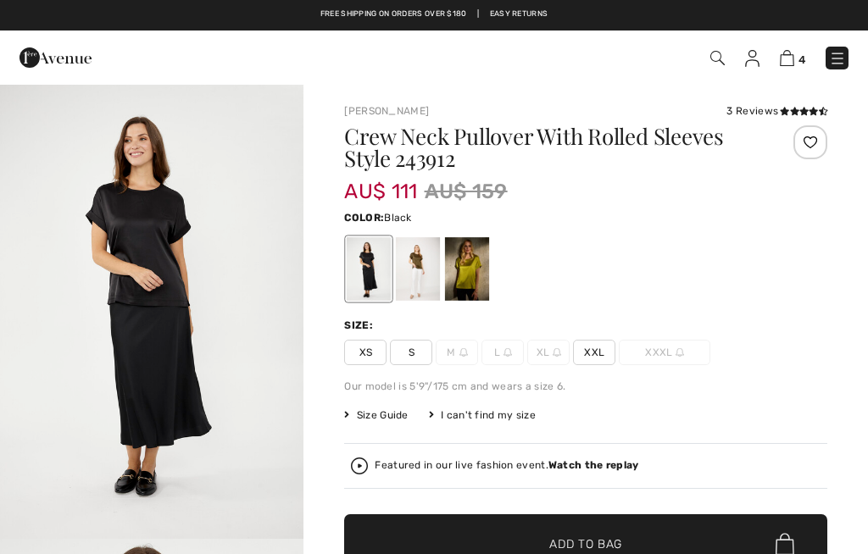
checkbox input "true"
click at [426, 265] on div at bounding box center [418, 269] width 44 height 64
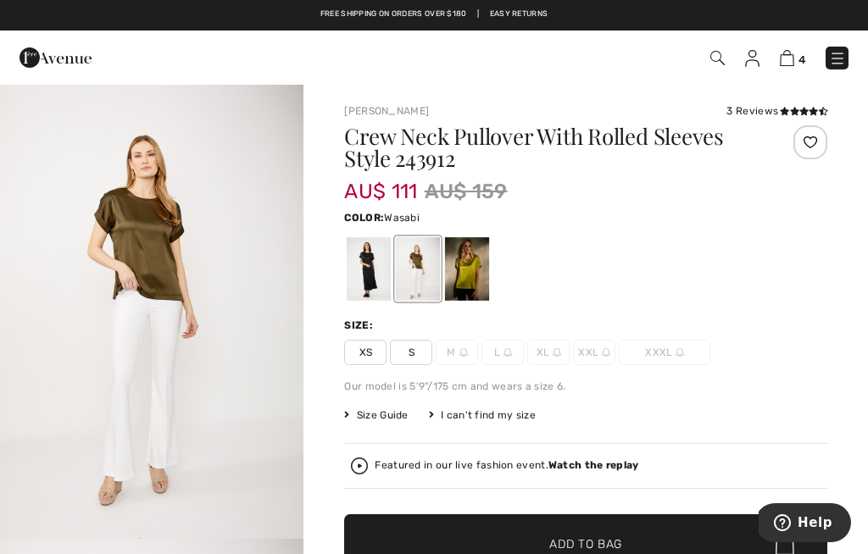
click at [476, 267] on div at bounding box center [467, 269] width 44 height 64
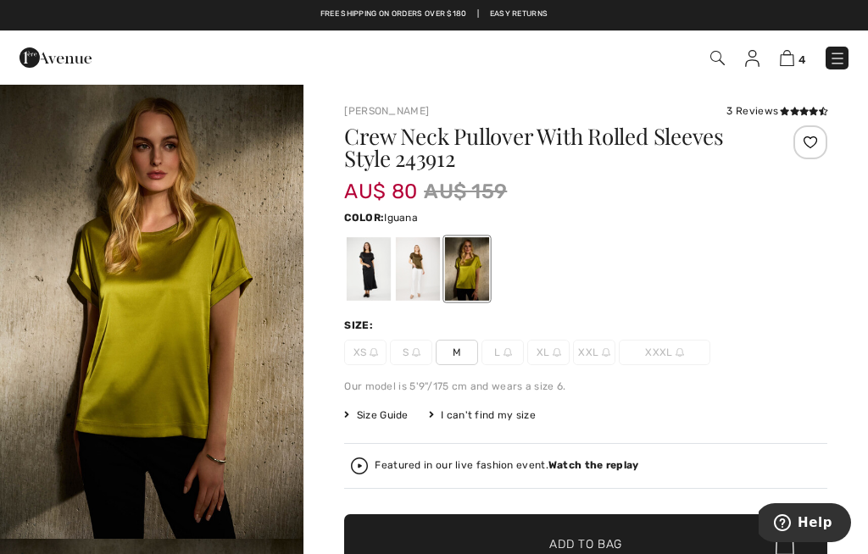
click at [430, 264] on div at bounding box center [418, 269] width 44 height 64
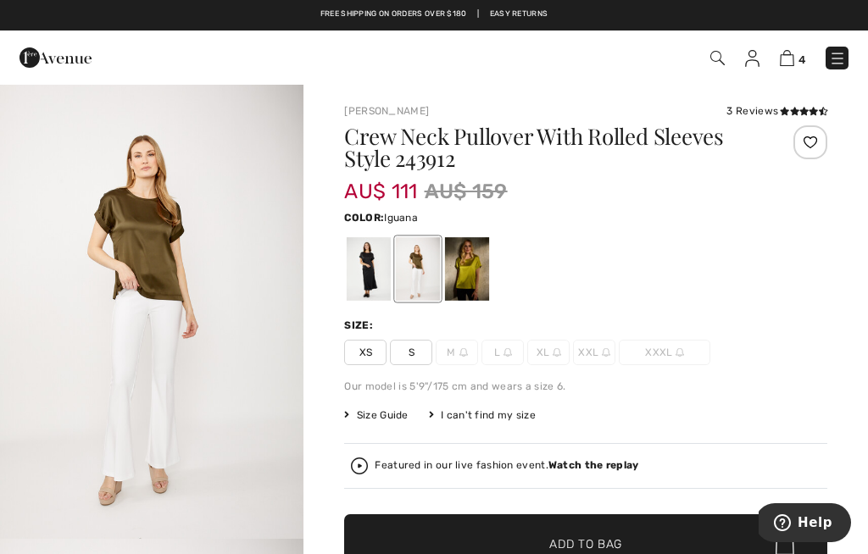
click at [383, 265] on div at bounding box center [369, 269] width 44 height 64
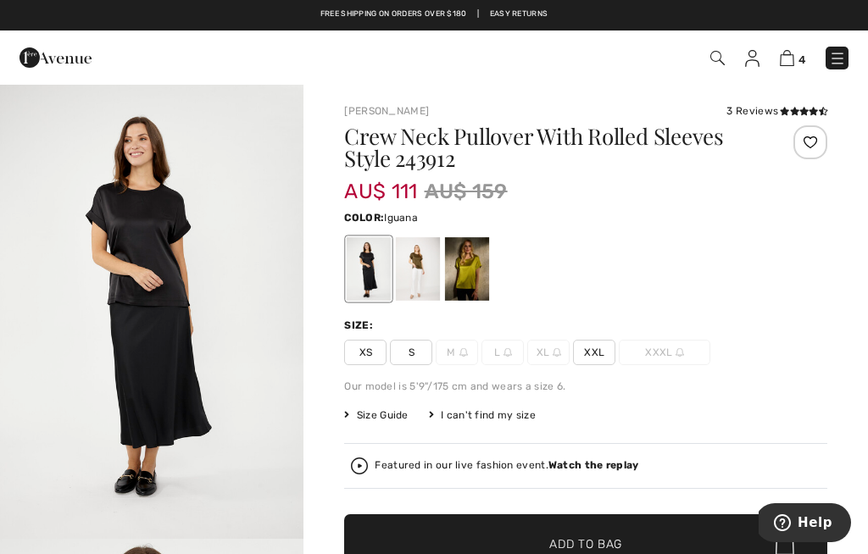
click at [430, 271] on div at bounding box center [418, 269] width 44 height 64
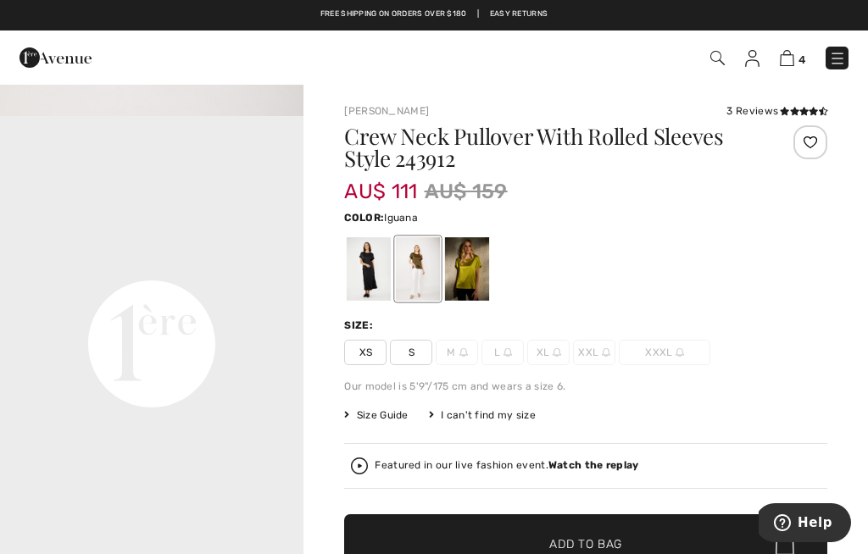
click at [428, 260] on div at bounding box center [418, 269] width 44 height 64
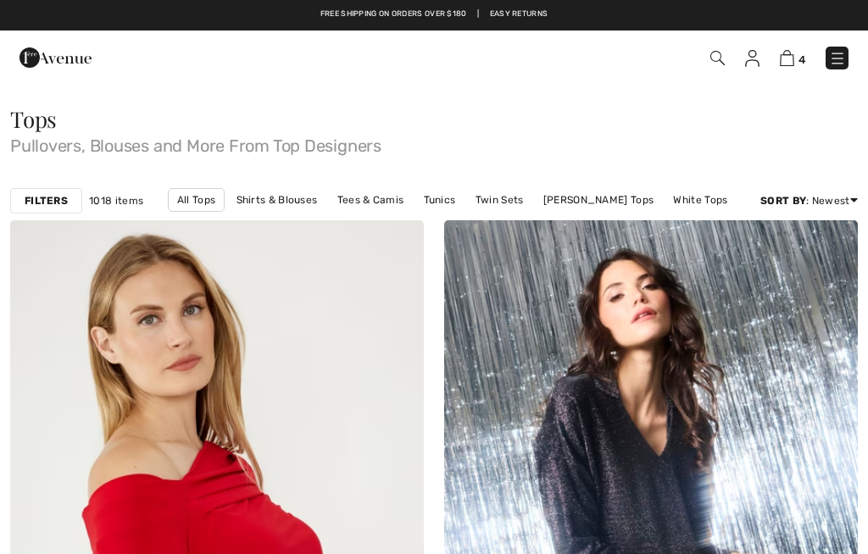
checkbox input "true"
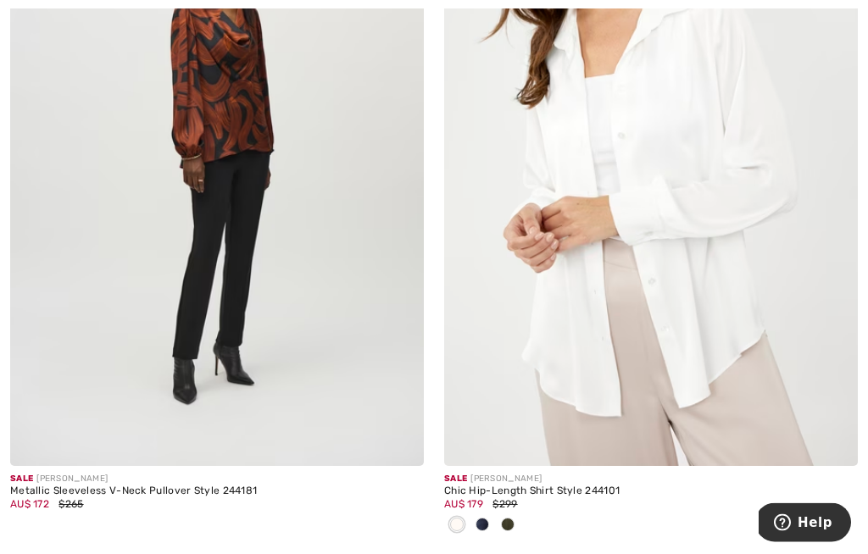
scroll to position [5414, 0]
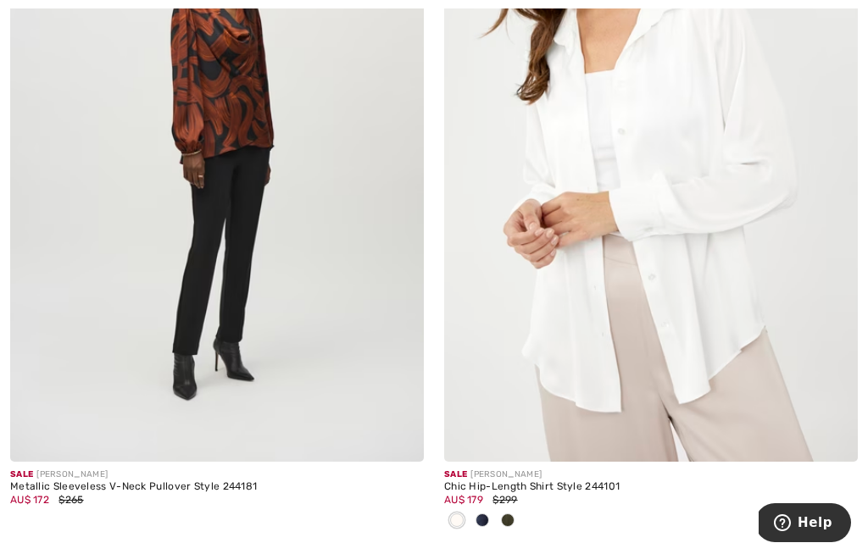
click at [354, 270] on img at bounding box center [217, 151] width 414 height 621
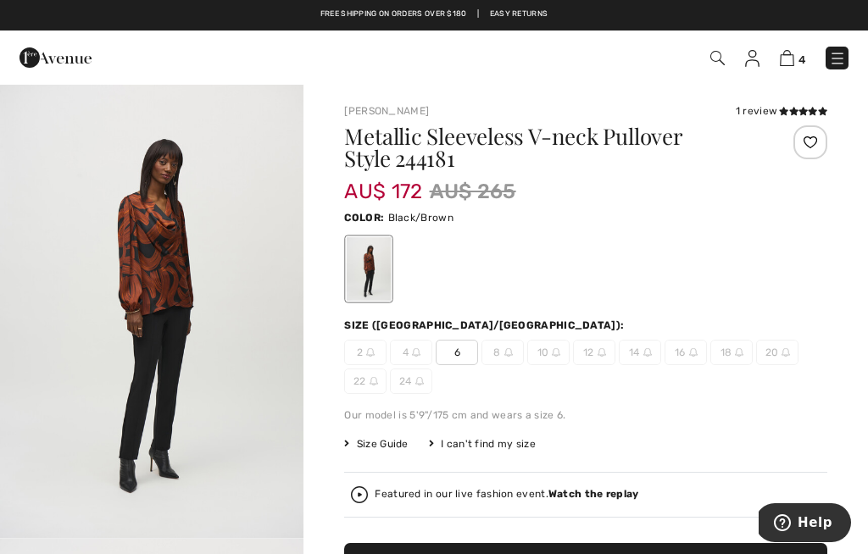
click at [177, 260] on img "1 / 5" at bounding box center [151, 310] width 303 height 455
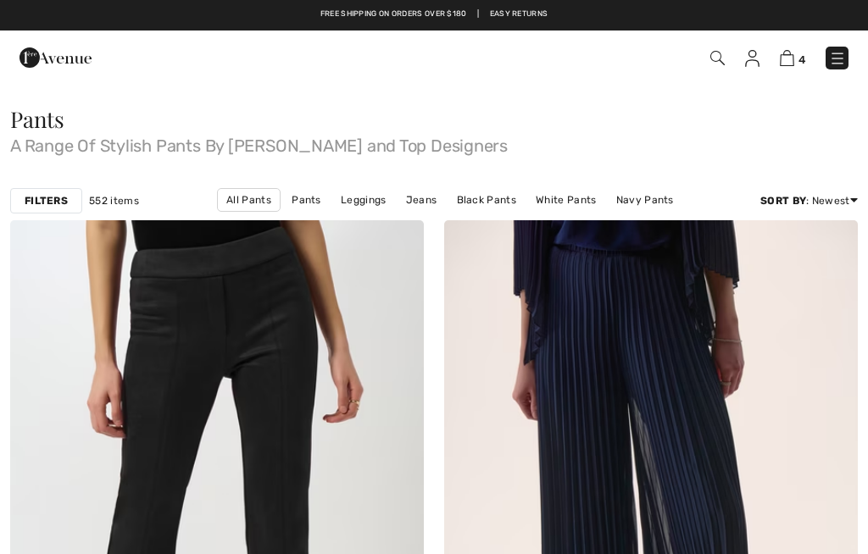
click at [53, 203] on strong "Filters" at bounding box center [46, 200] width 43 height 15
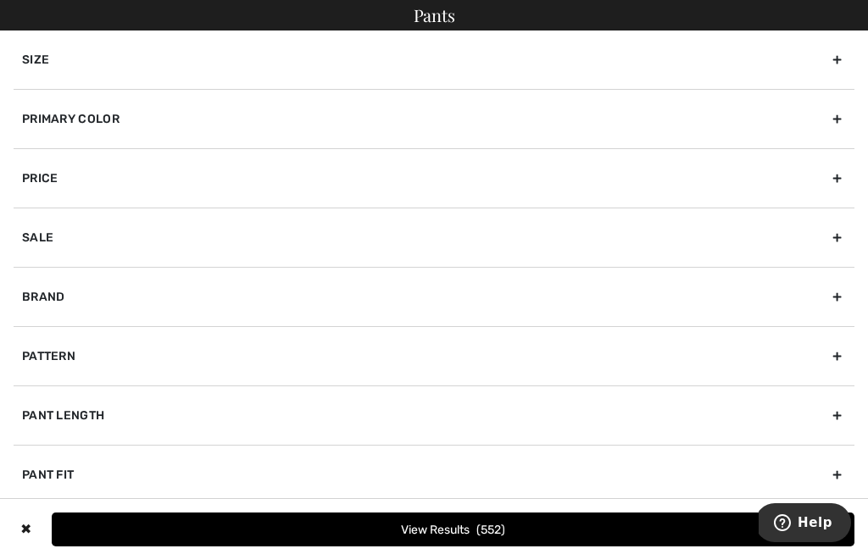
click at [43, 49] on div "Size" at bounding box center [434, 60] width 841 height 58
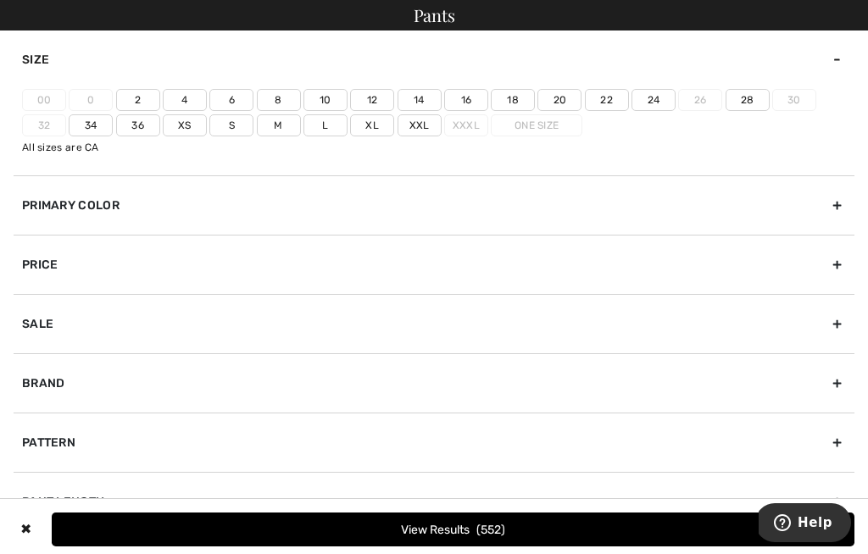
click at [284, 97] on label "8" at bounding box center [279, 100] width 44 height 22
click at [0, 0] on input"] "8" at bounding box center [0, 0] width 0 height 0
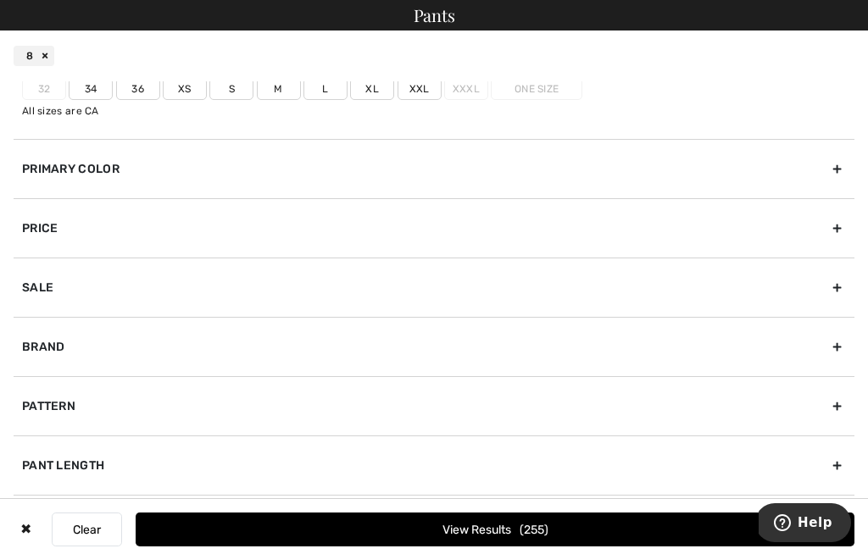
scroll to position [30, 0]
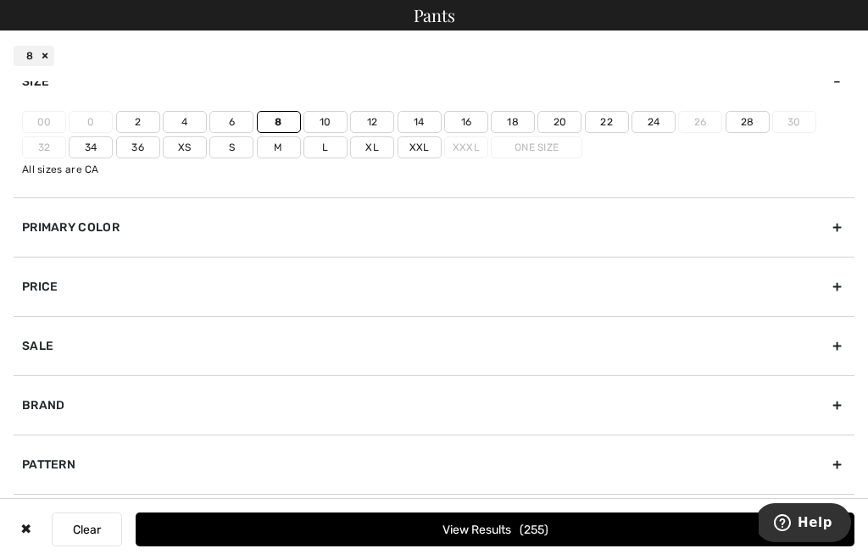
click at [471, 547] on button "View Results 255" at bounding box center [495, 530] width 719 height 34
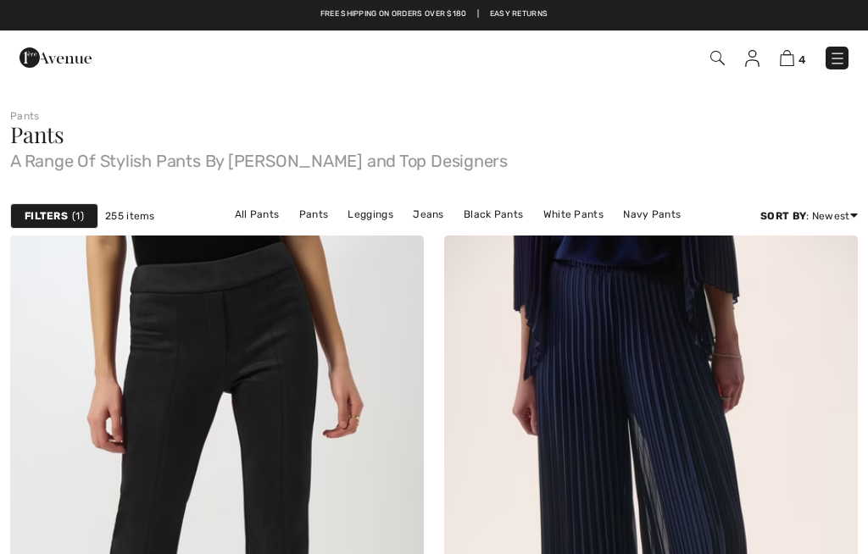
checkbox input "true"
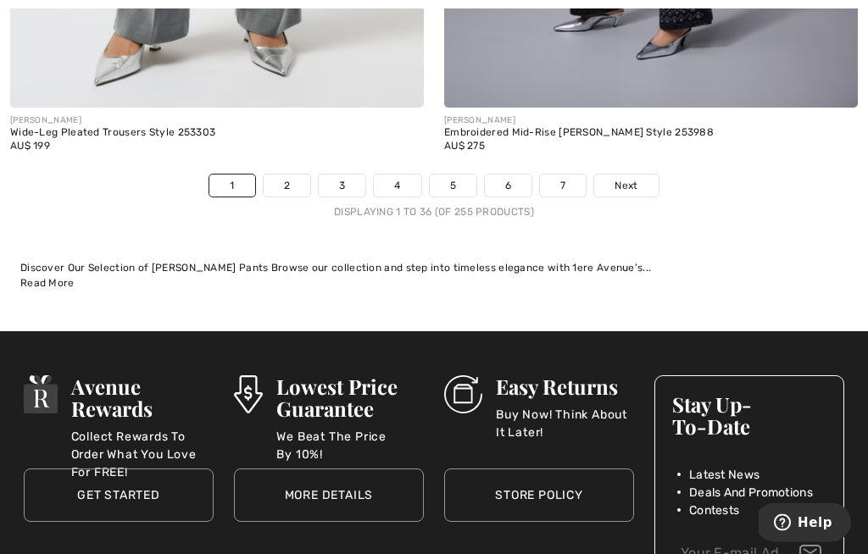
scroll to position [12964, 0]
click at [294, 175] on link "2" at bounding box center [287, 186] width 47 height 22
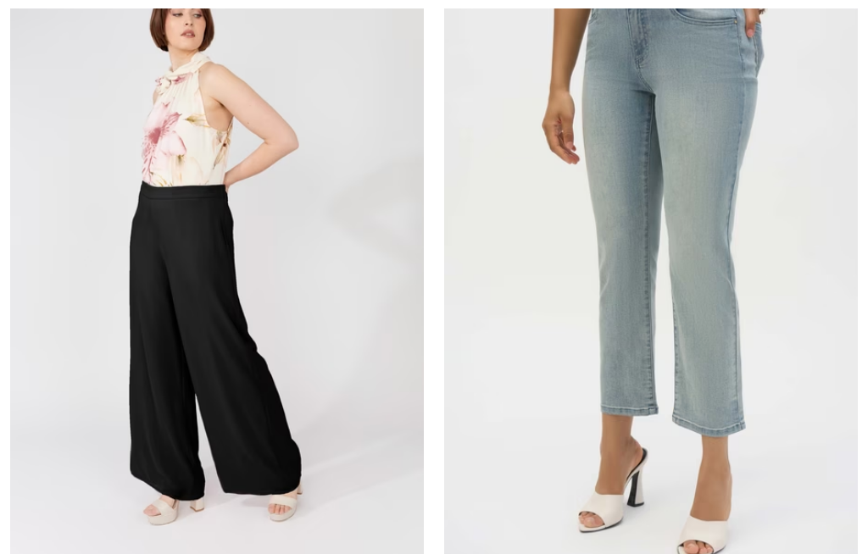
checkbox input "true"
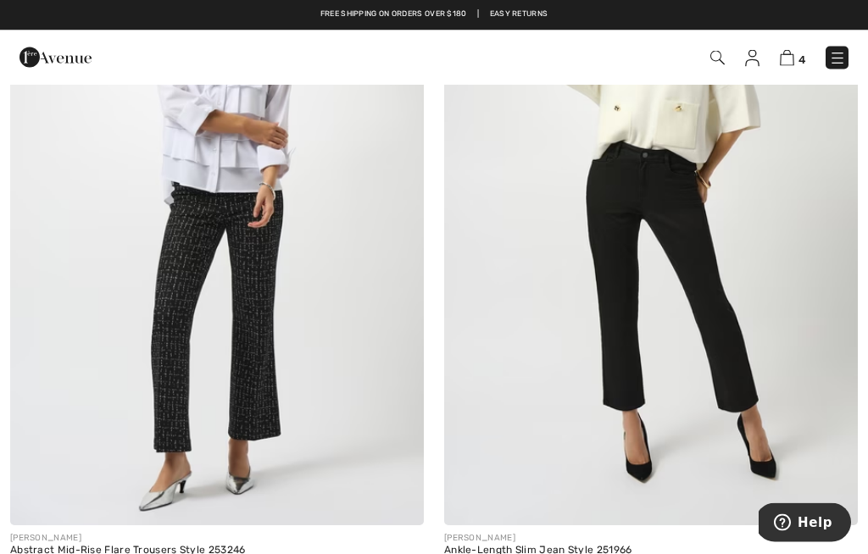
scroll to position [11891, 0]
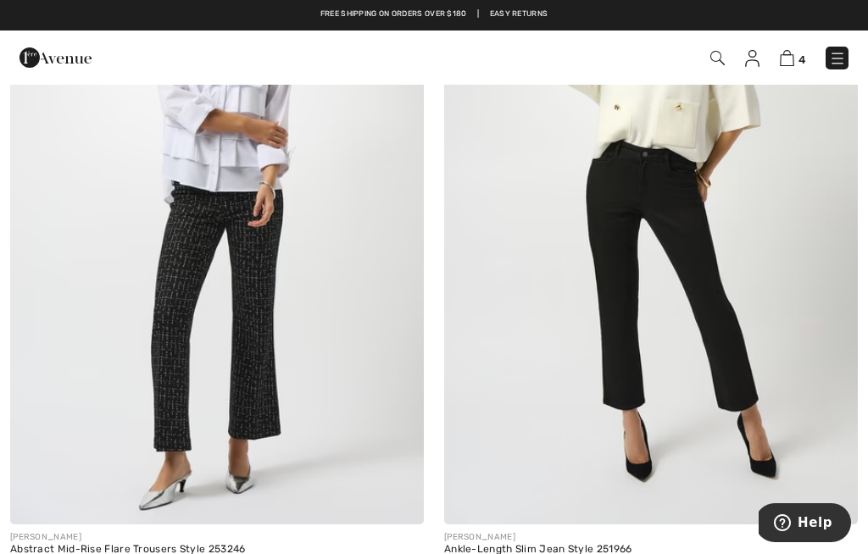
click at [599, 544] on div "Ankle-Length Slim Jean Style 251966" at bounding box center [651, 550] width 414 height 12
click at [565, 554] on div "AU$ 225" at bounding box center [651, 563] width 414 height 15
click at [700, 417] on img at bounding box center [651, 214] width 414 height 621
click at [504, 532] on div "[PERSON_NAME]" at bounding box center [651, 538] width 414 height 13
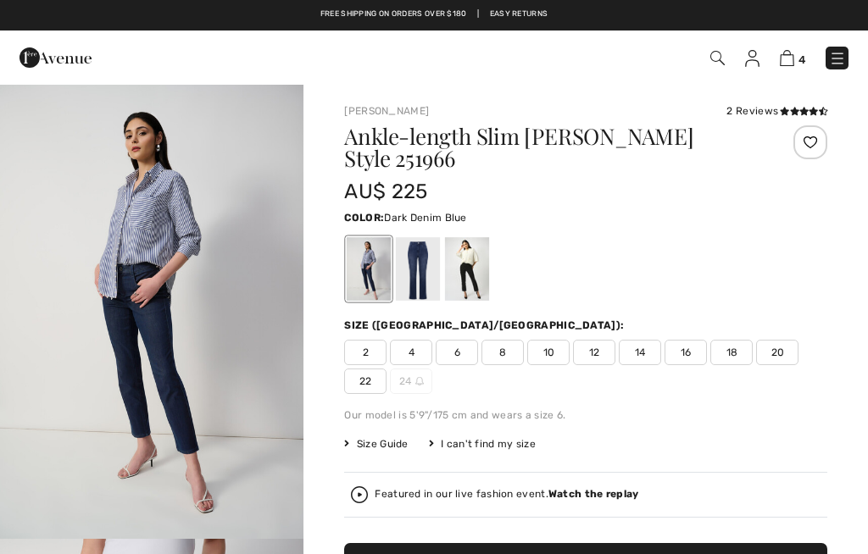
checkbox input "true"
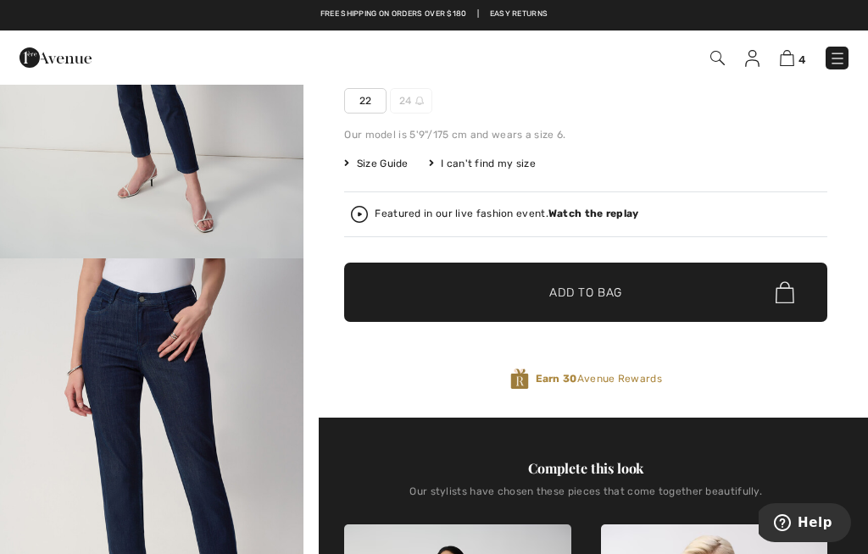
scroll to position [280, 0]
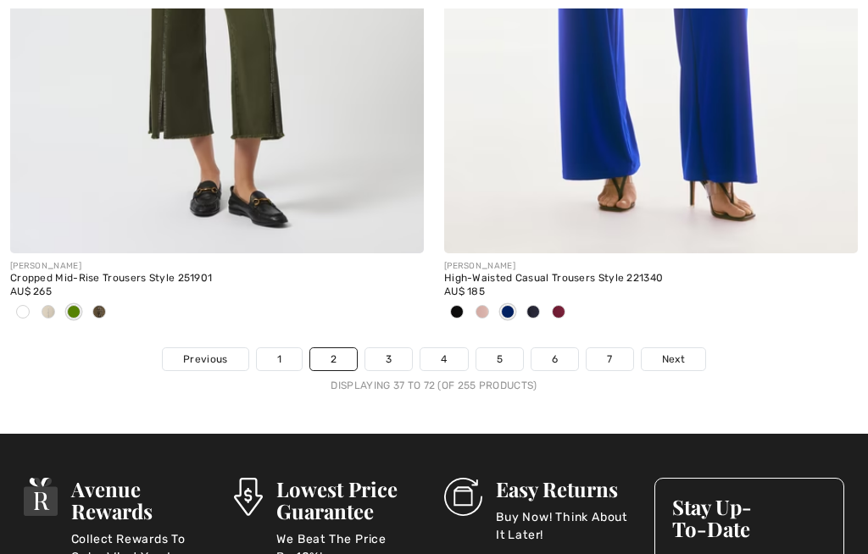
checkbox input "true"
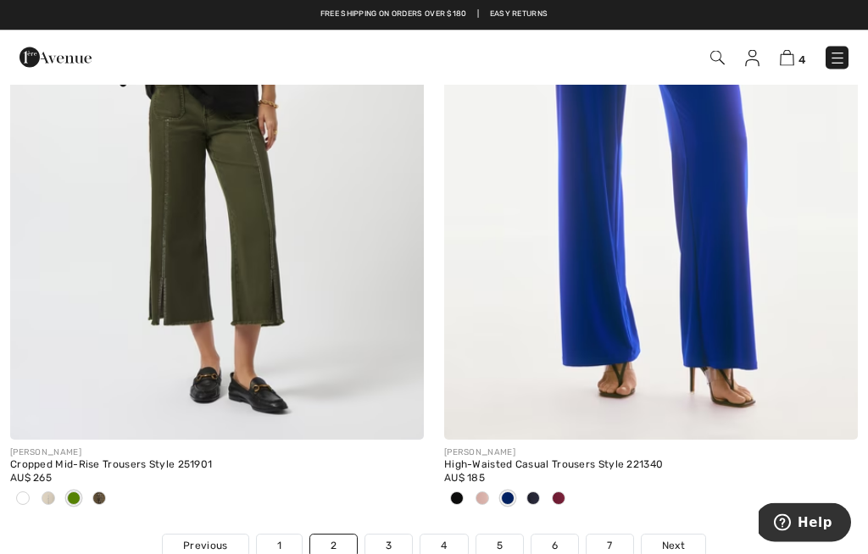
scroll to position [12692, 0]
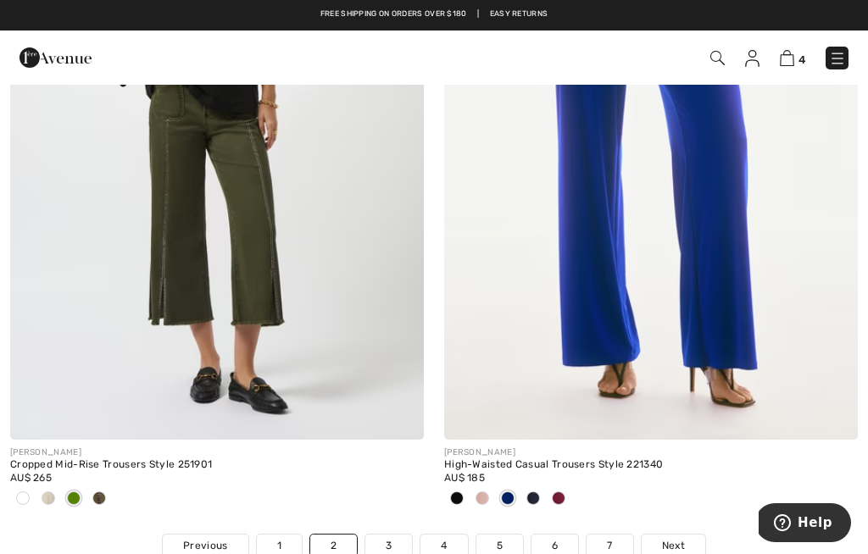
click at [397, 537] on link "3" at bounding box center [388, 546] width 47 height 22
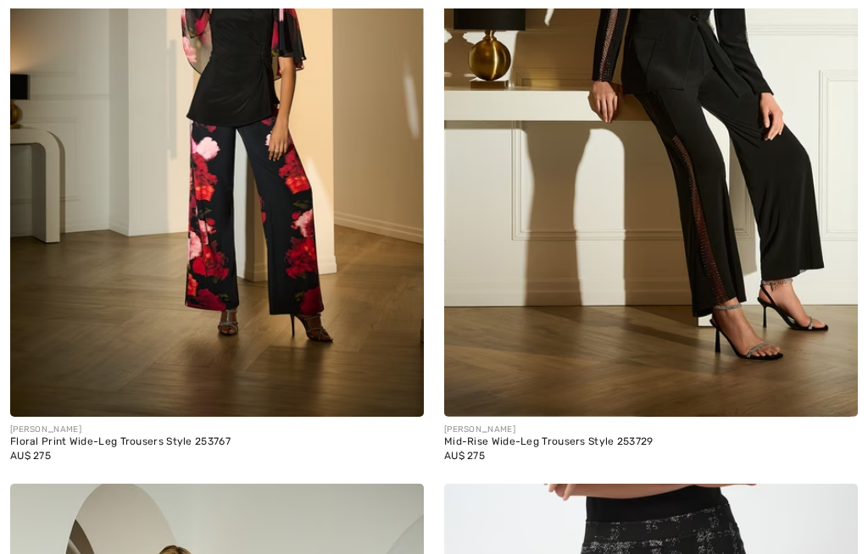
checkbox input "true"
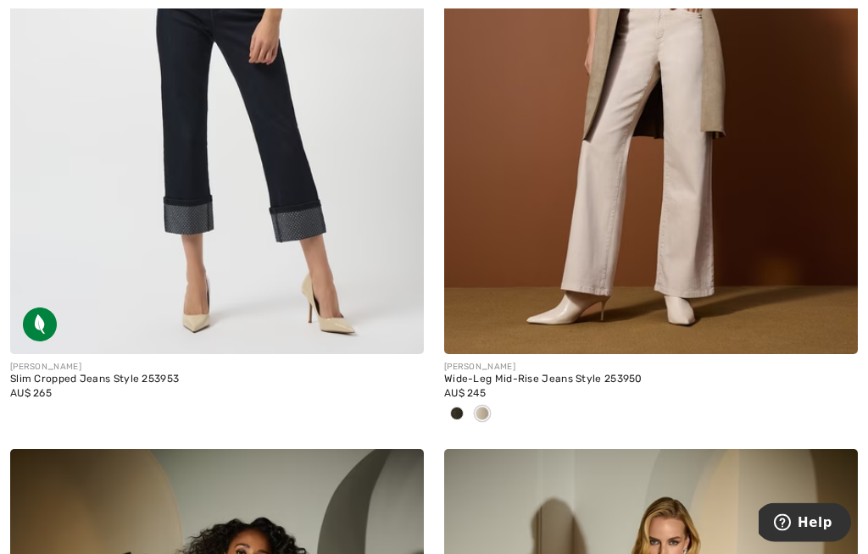
scroll to position [6173, 0]
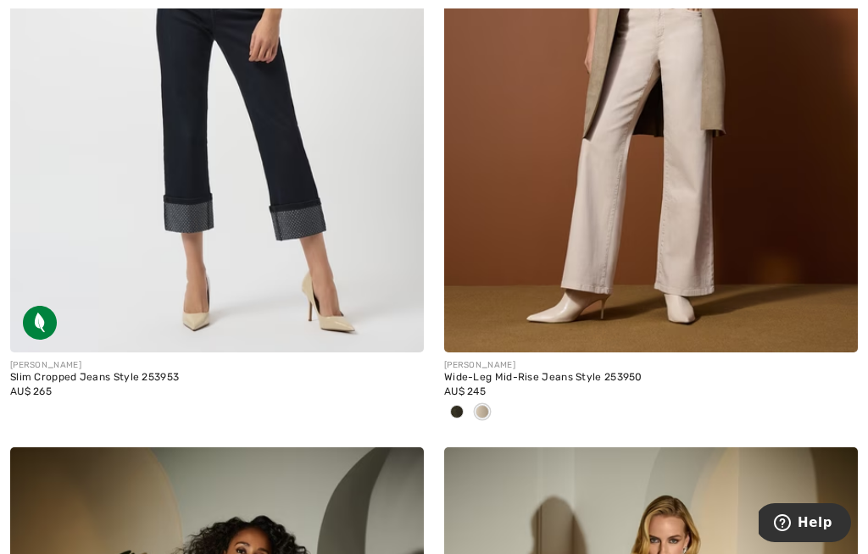
click at [548, 376] on div "Wide-Leg Mid-Rise Jeans Style 253950" at bounding box center [651, 378] width 414 height 12
click at [712, 251] on img at bounding box center [651, 42] width 414 height 621
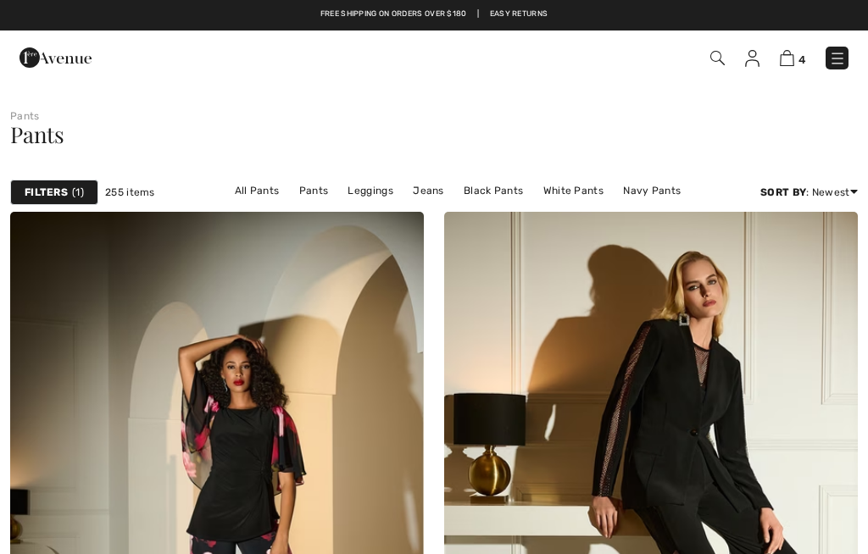
checkbox input "true"
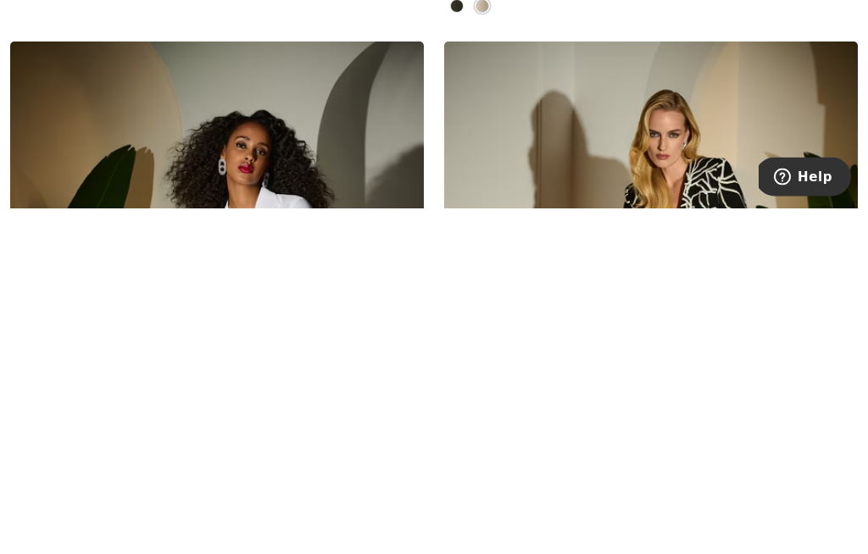
scroll to position [6233, 0]
